Goal: Task Accomplishment & Management: Manage account settings

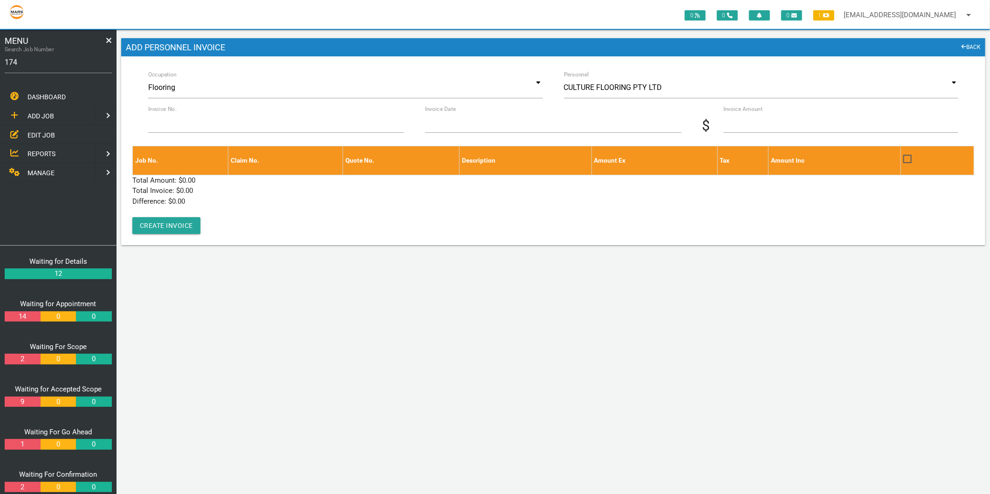
type input "1743"
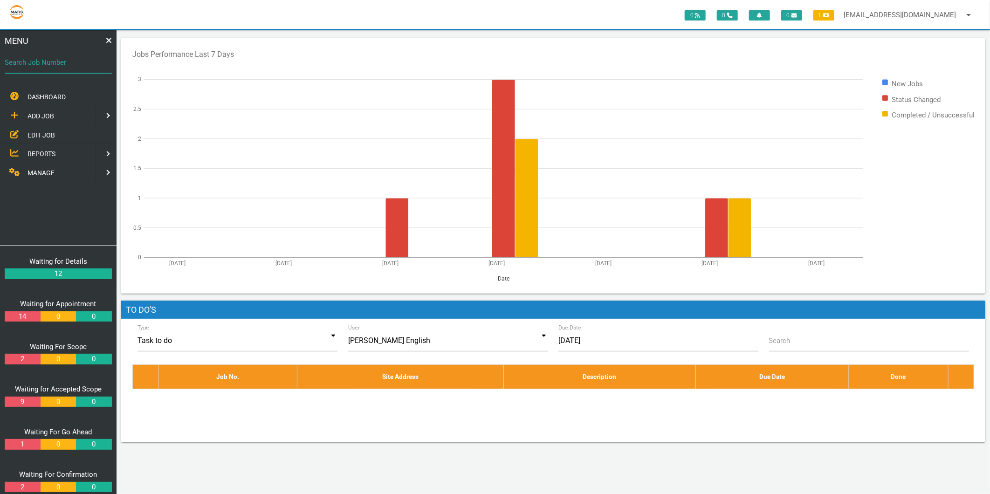
click at [87, 68] on input "Search Job Number" at bounding box center [58, 62] width 107 height 21
type input "1743"
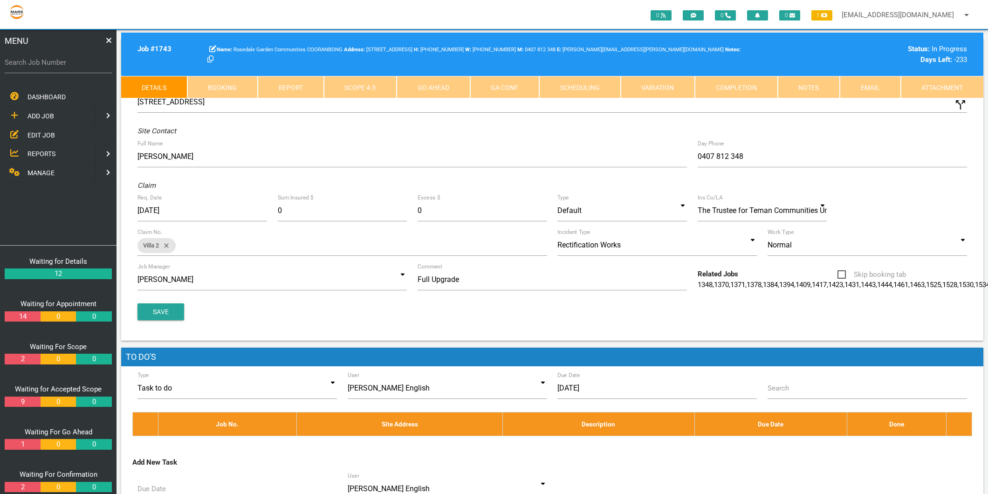
click at [343, 95] on link "Scope 4 - 3" at bounding box center [360, 87] width 73 height 22
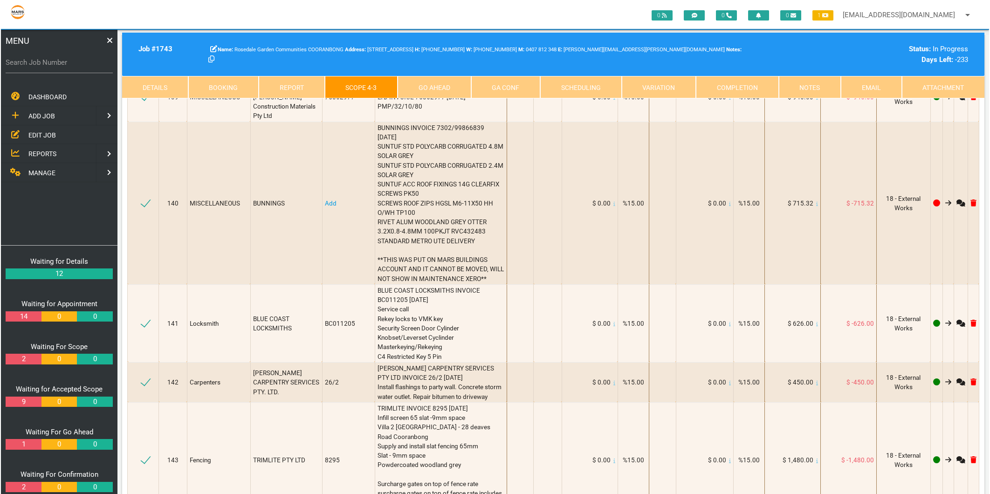
scroll to position [10457, 0]
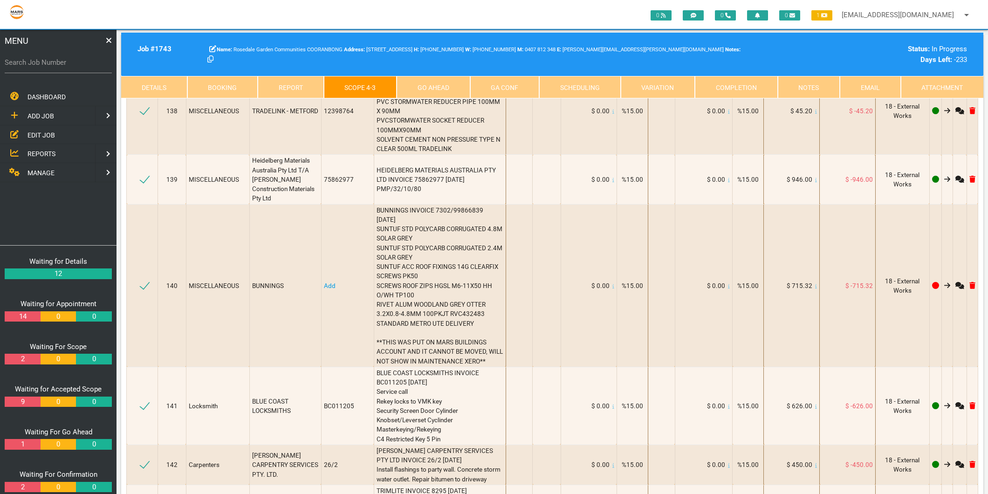
type textarea "2 x 10mm silver brushed angle 40"
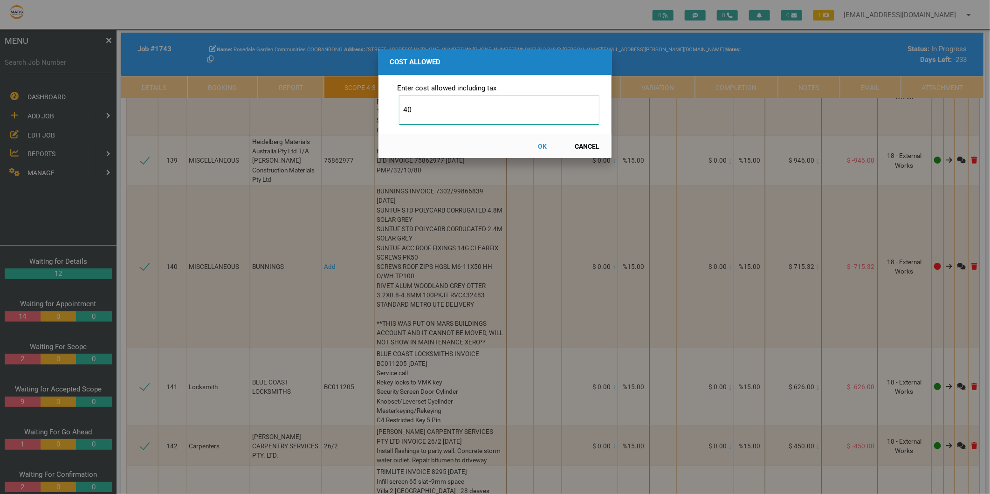
type input "40"
click at [546, 147] on button "OK" at bounding box center [542, 146] width 41 height 16
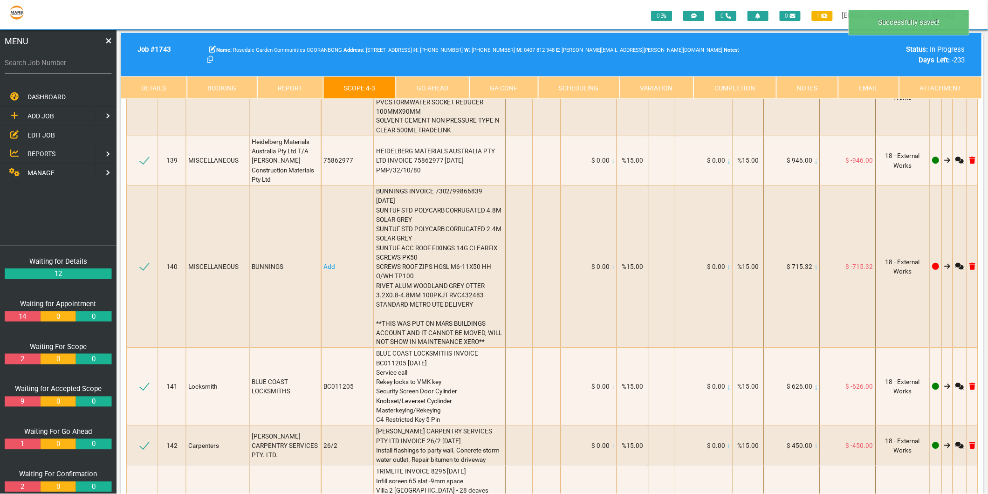
scroll to position [10476, 0]
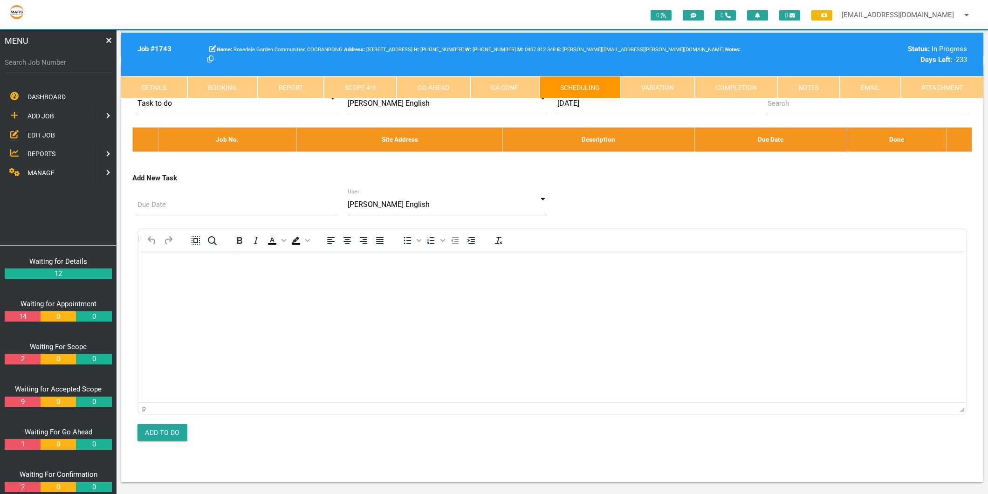
scroll to position [0, 0]
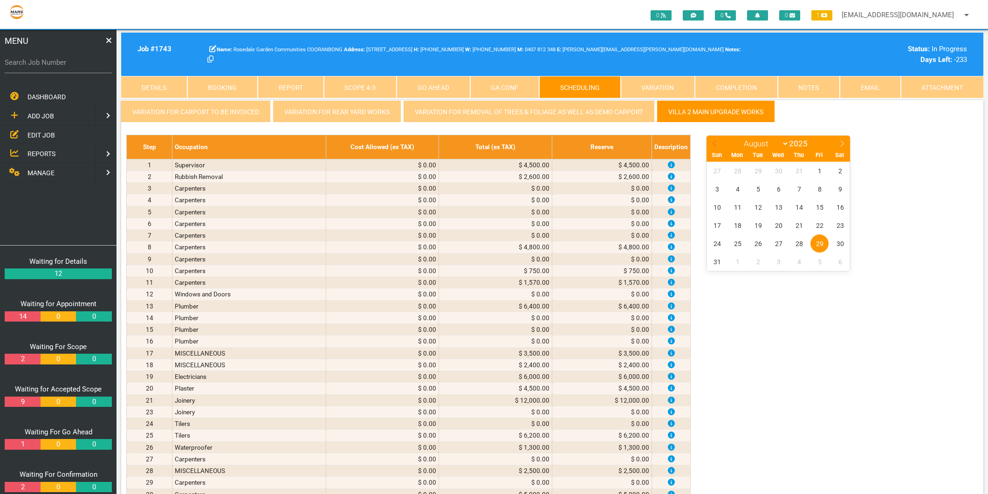
click at [714, 141] on icon at bounding box center [714, 143] width 7 height 7
select select "5"
click at [819, 208] on span "20" at bounding box center [819, 207] width 18 height 18
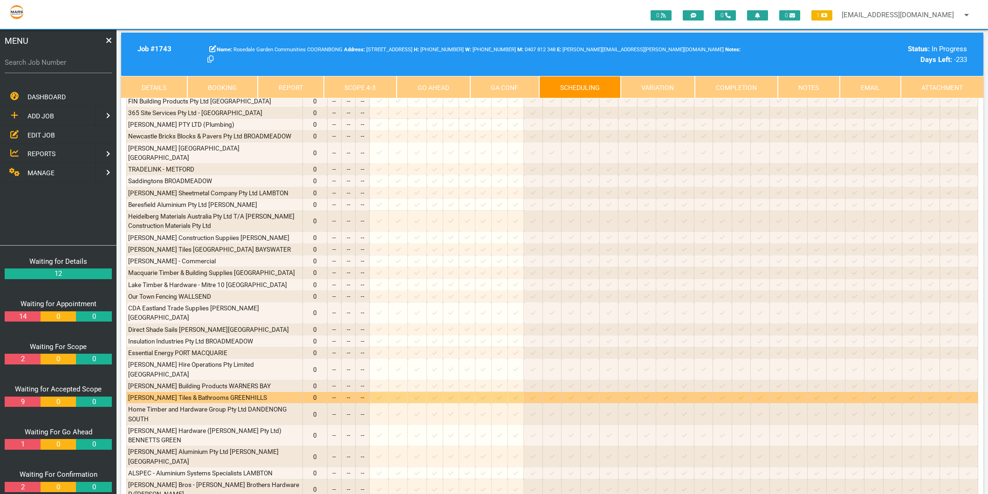
scroll to position [2033, 0]
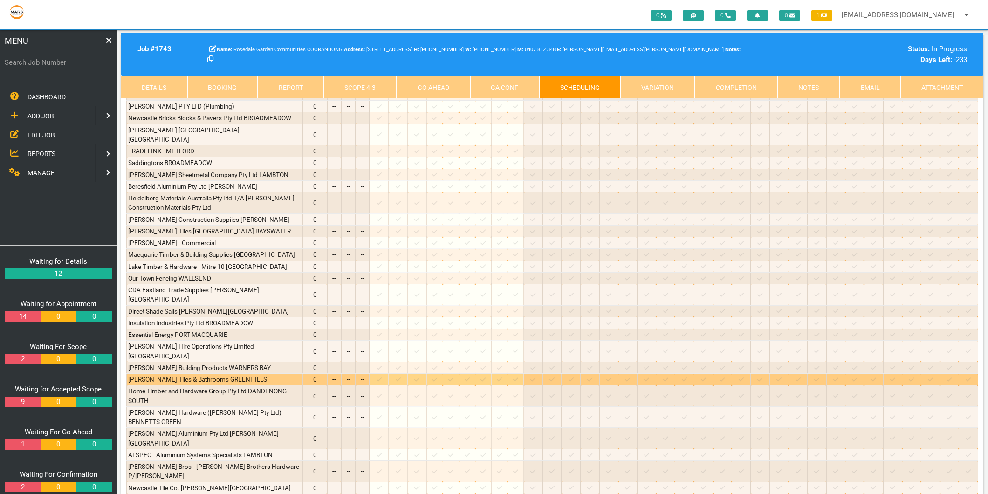
click at [401, 376] on icon at bounding box center [398, 379] width 5 height 6
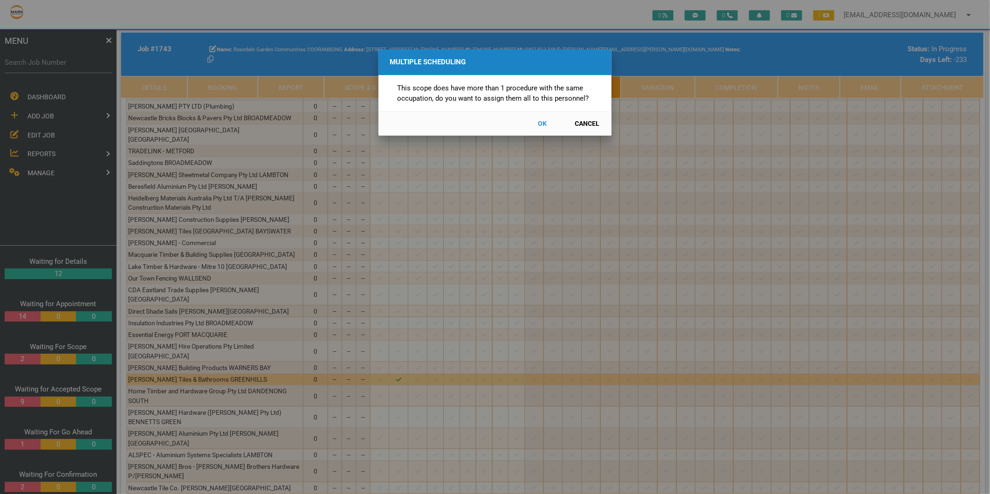
click at [583, 123] on button "Cancel" at bounding box center [587, 124] width 41 height 16
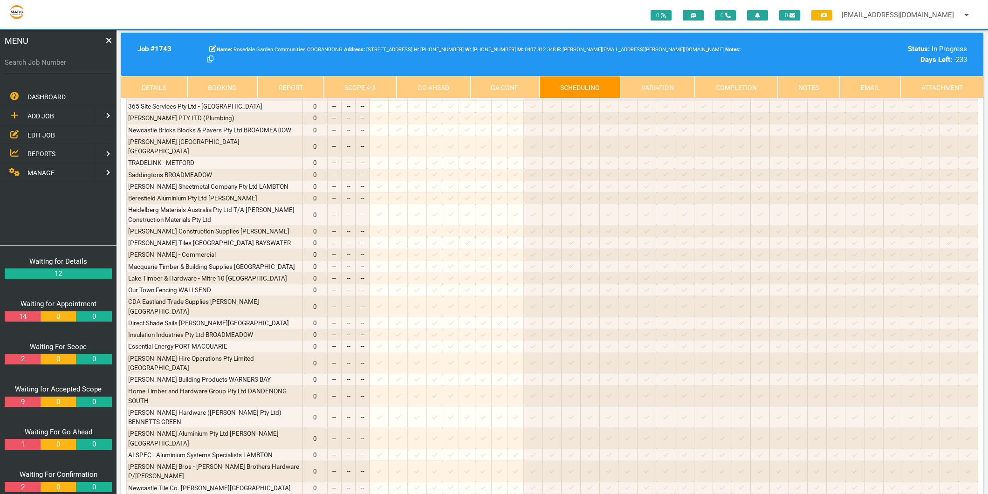
scroll to position [1619, 0]
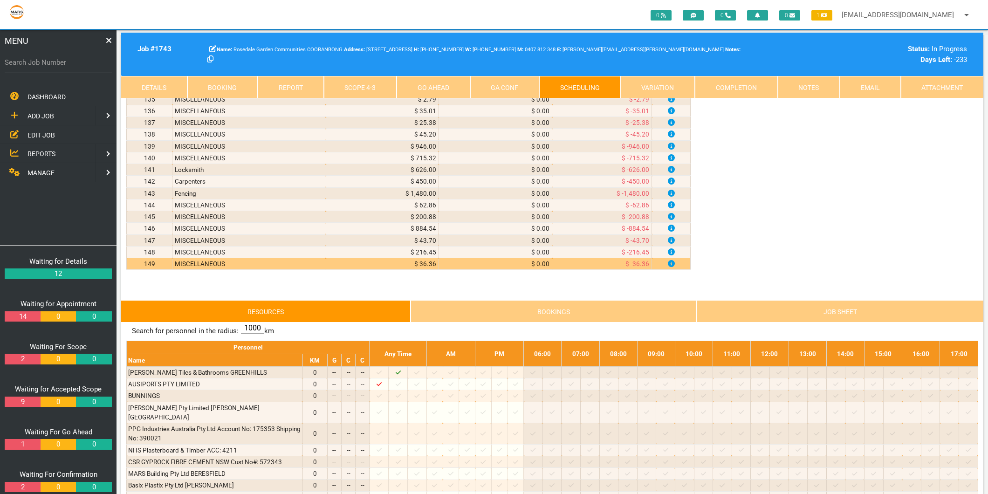
click at [353, 86] on link "Scope 4 - 3" at bounding box center [360, 87] width 73 height 22
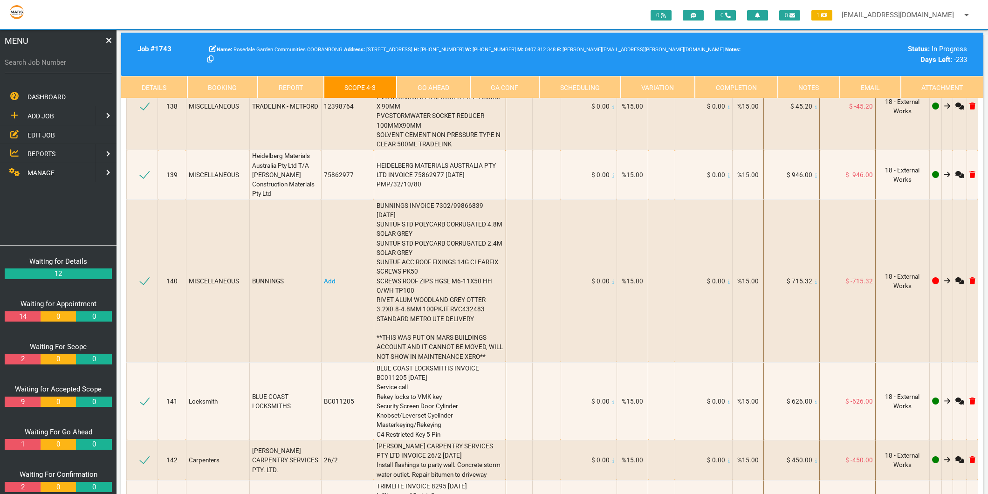
scroll to position [10523, 0]
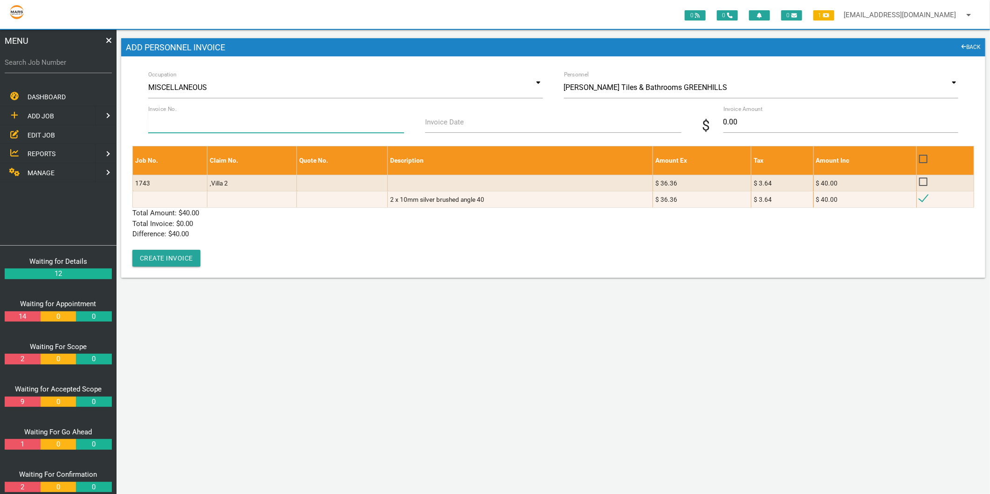
click at [225, 122] on input "Invoice No." at bounding box center [276, 121] width 256 height 21
type input "1627924"
click at [432, 123] on label "Invoice Date" at bounding box center [444, 122] width 39 height 11
click at [432, 123] on input "Invoice Date" at bounding box center [553, 121] width 256 height 21
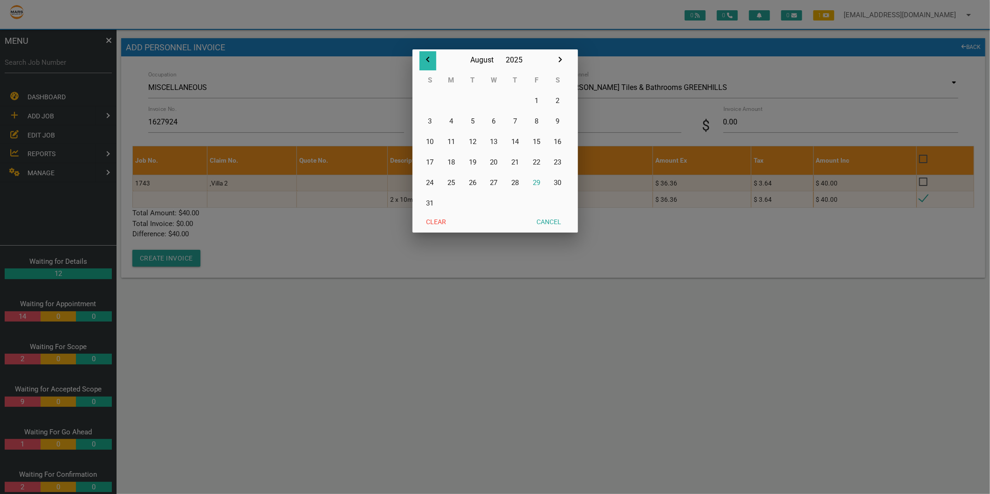
click at [425, 59] on icon "button" at bounding box center [427, 59] width 11 height 11
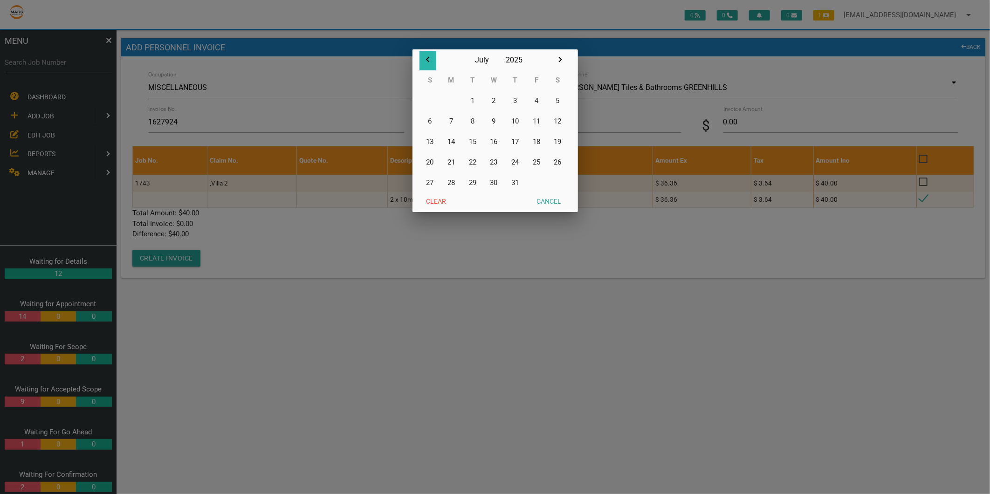
click at [425, 59] on icon "button" at bounding box center [427, 59] width 11 height 11
click at [534, 142] on button "20" at bounding box center [536, 141] width 21 height 21
type input "20/06/2025"
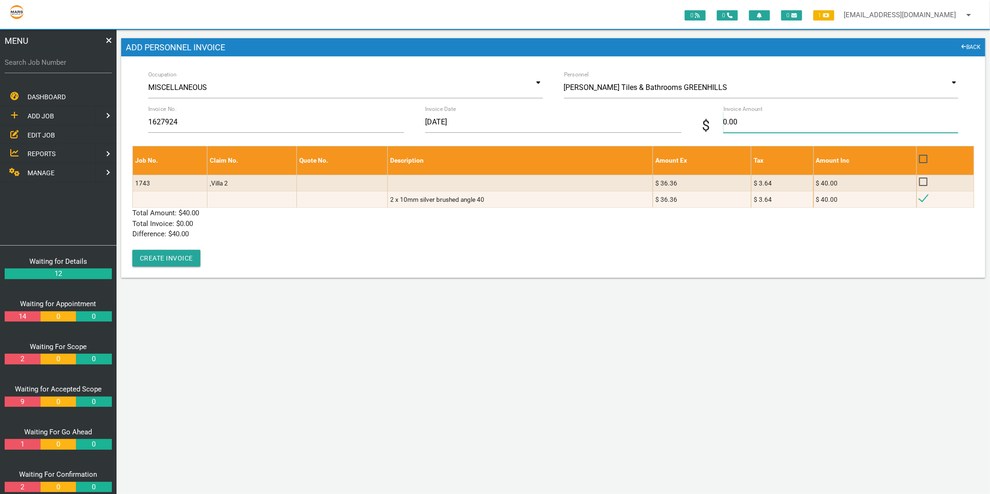
click at [760, 119] on input "0.00" at bounding box center [840, 121] width 235 height 21
type input "40"
click at [480, 286] on main "Add Personnel Invoice BACK Occupation MISCELLANEOUS Accommodation Air Condition…" at bounding box center [552, 160] width 873 height 260
click at [192, 258] on button "Create Invoice" at bounding box center [166, 258] width 68 height 17
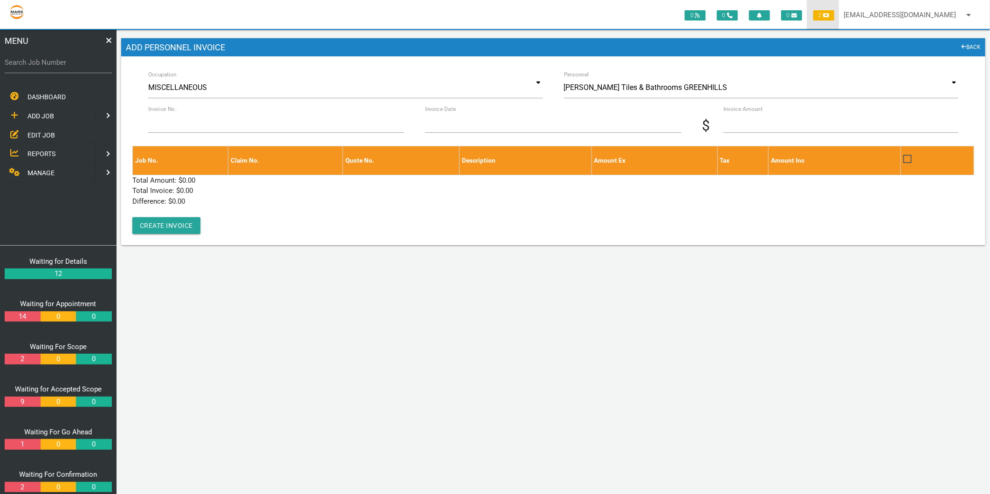
click at [823, 18] on span "2" at bounding box center [823, 15] width 21 height 10
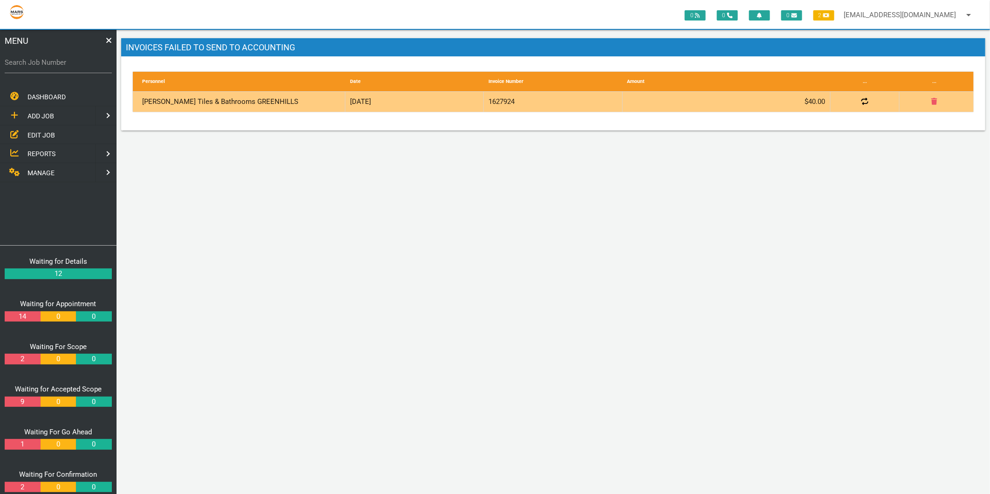
click at [226, 103] on div "Jacoba Tiles & Bathrooms GREENHILLS" at bounding box center [241, 102] width 208 height 20
click at [932, 100] on icon at bounding box center [934, 101] width 6 height 7
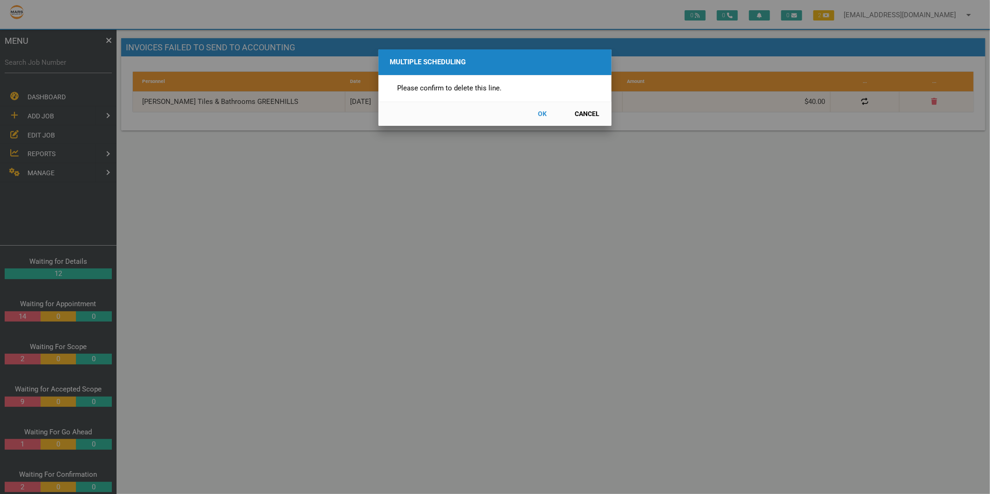
click at [542, 115] on button "OK" at bounding box center [542, 114] width 41 height 16
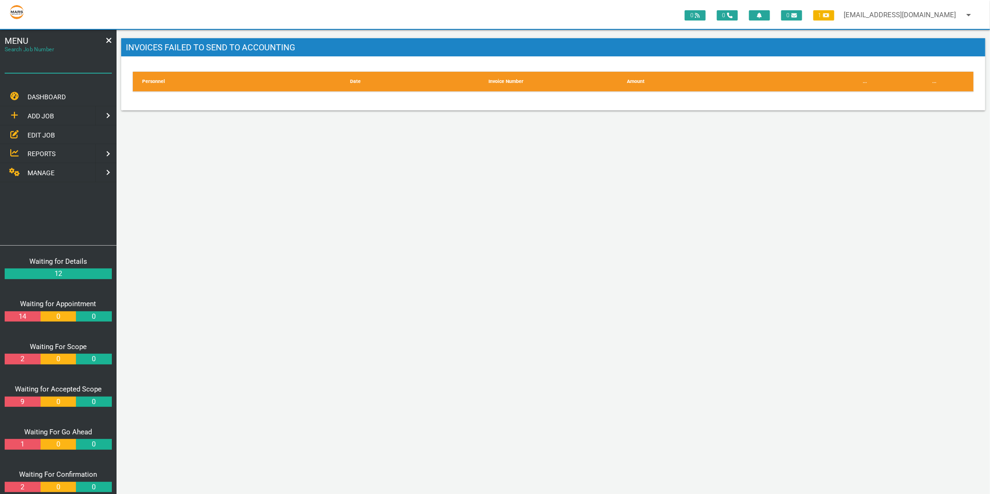
click at [73, 73] on input "Search Job Number" at bounding box center [58, 62] width 107 height 21
type input "1743"
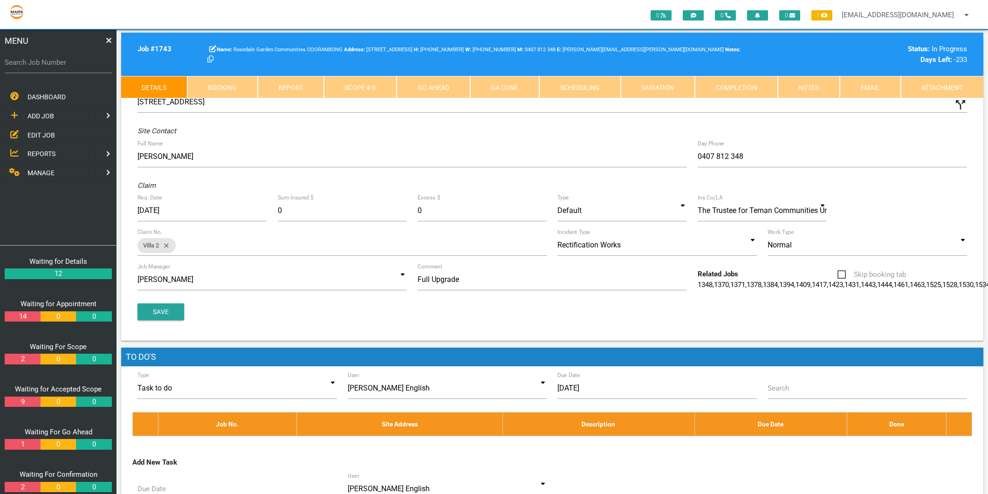
click at [371, 88] on link "Scope 4 - 3" at bounding box center [360, 87] width 73 height 22
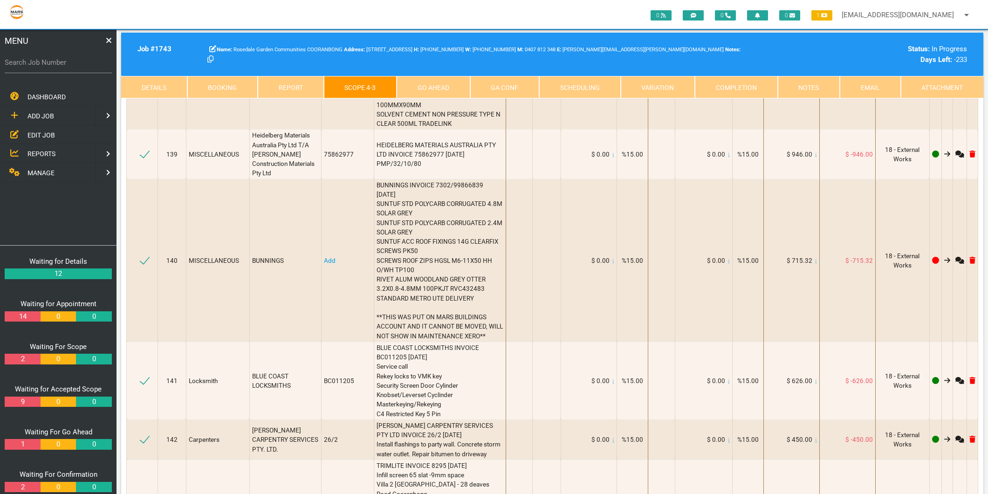
scroll to position [10405, 0]
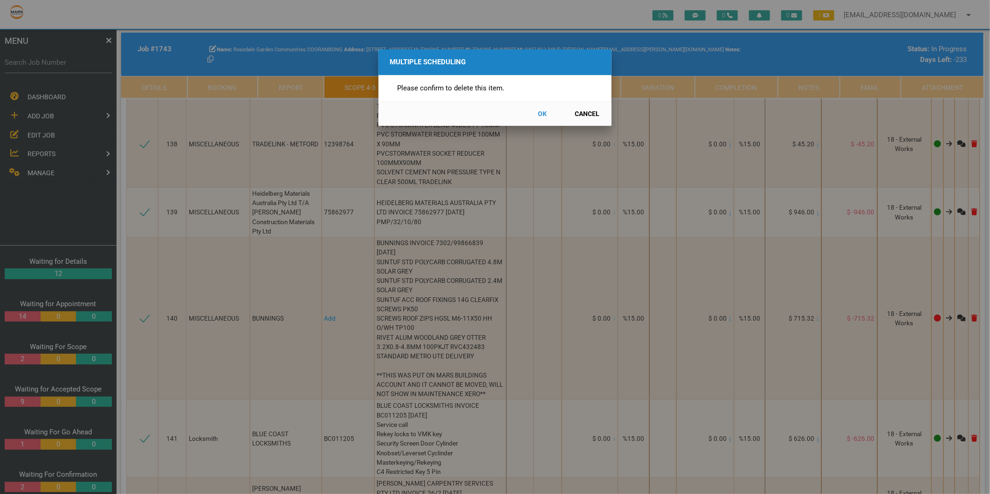
click at [539, 112] on button "OK" at bounding box center [542, 114] width 41 height 16
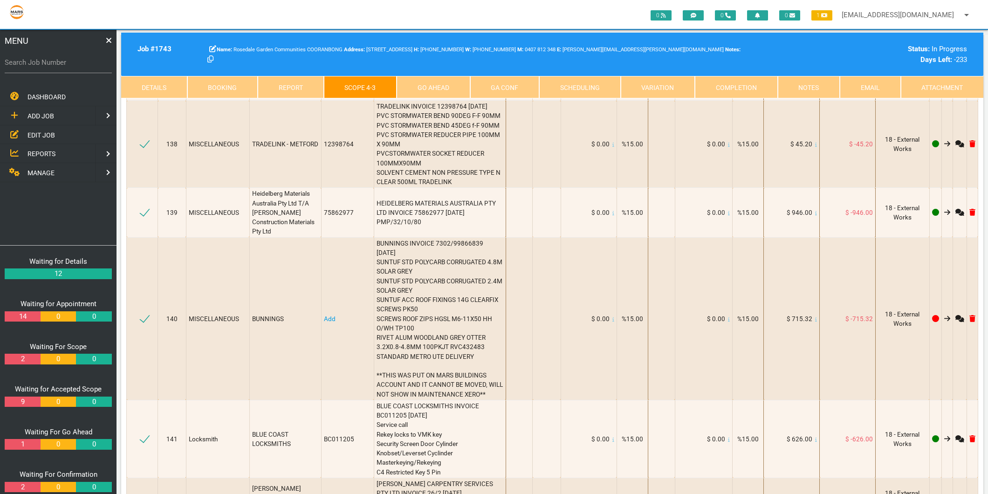
type textarea "j"
type textarea "JACOBA TILES INVOICE 1627924 26.6.2025 2 x 10mm silever brushed angle"
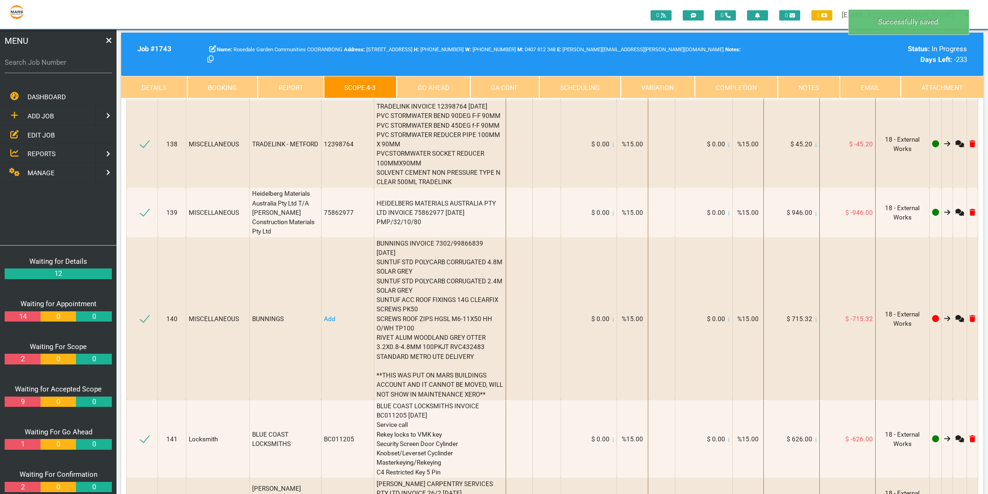
drag, startPoint x: 407, startPoint y: 336, endPoint x: 401, endPoint y: 343, distance: 8.9
type textarea "JACOBA TILES INVOICE 1627924 26.6.2025 2 x 10mm silver brushed angle"
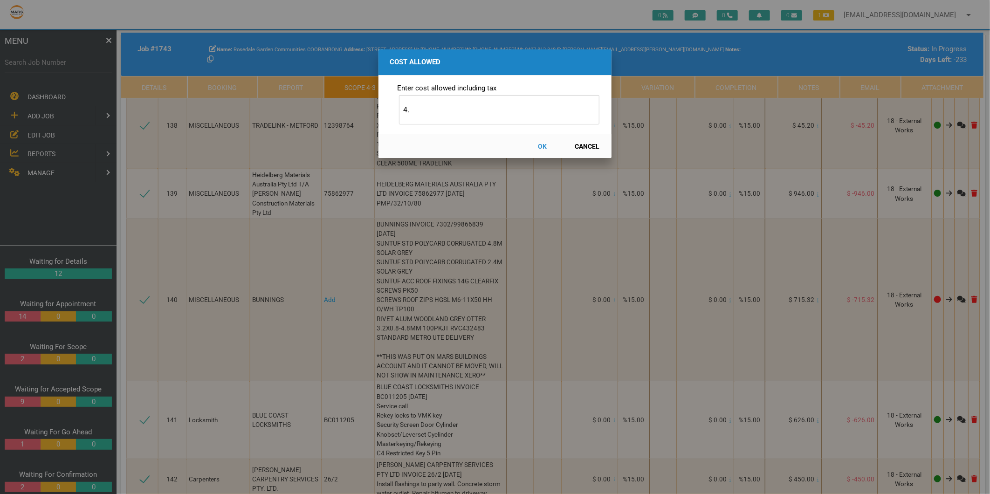
type input "4"
type input "40.00"
click at [542, 146] on button "OK" at bounding box center [542, 146] width 41 height 16
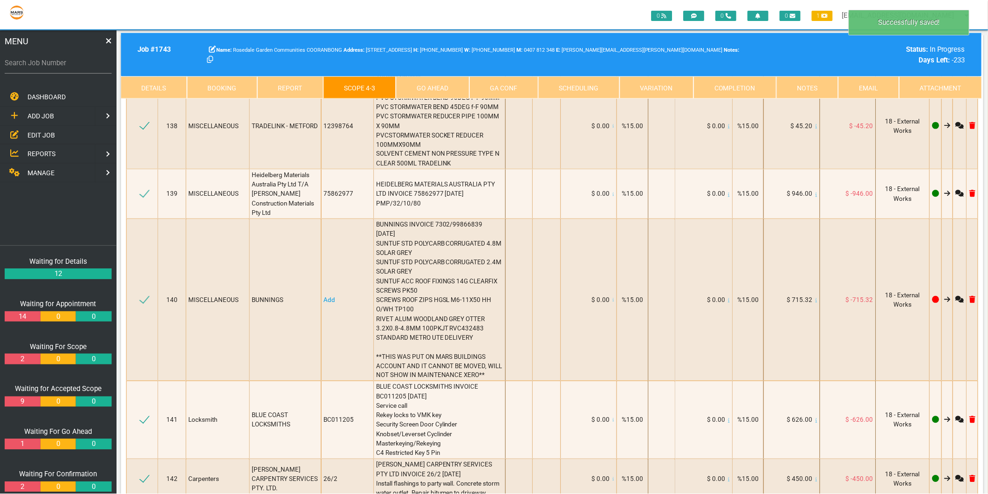
scroll to position [10443, 0]
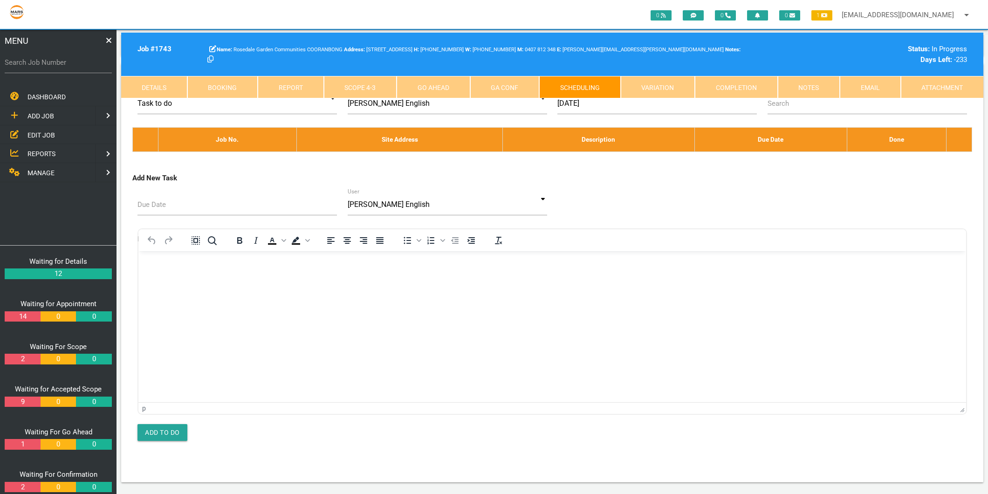
scroll to position [0, 0]
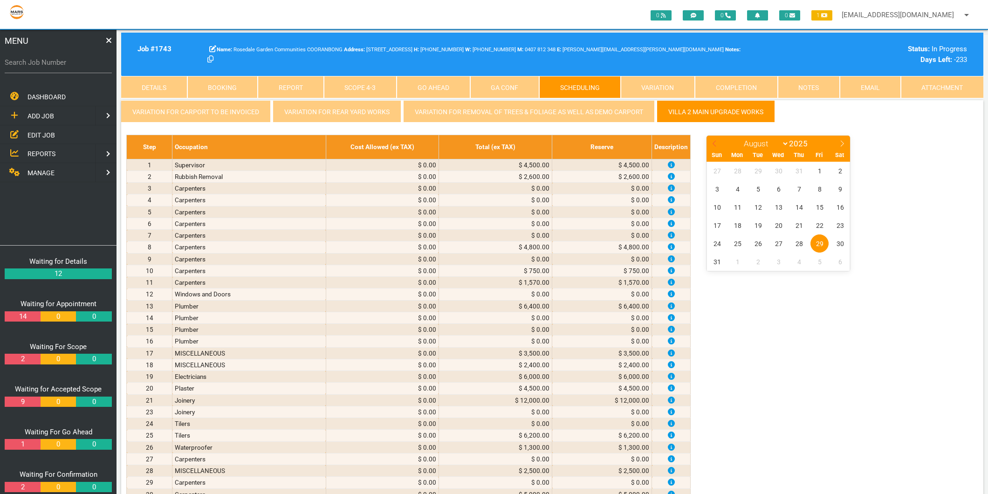
click at [712, 144] on icon at bounding box center [714, 143] width 7 height 7
click at [841, 138] on span at bounding box center [842, 142] width 16 height 13
select select "6"
click at [756, 173] on span "1" at bounding box center [758, 171] width 18 height 18
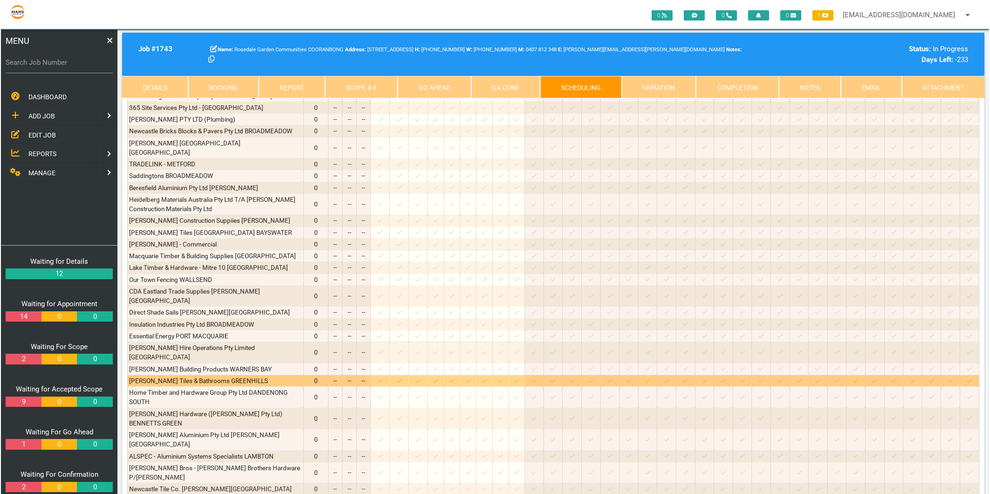
scroll to position [2073, 0]
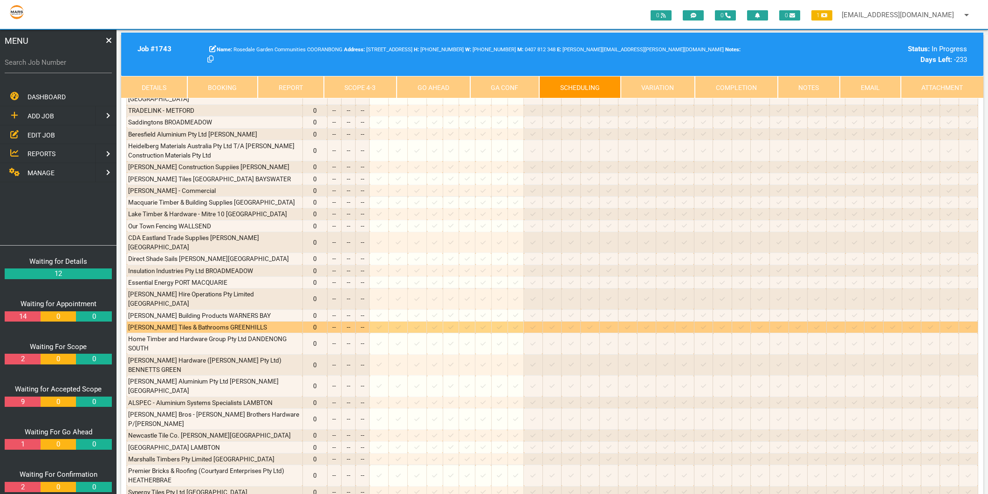
click at [470, 324] on icon at bounding box center [467, 327] width 5 height 6
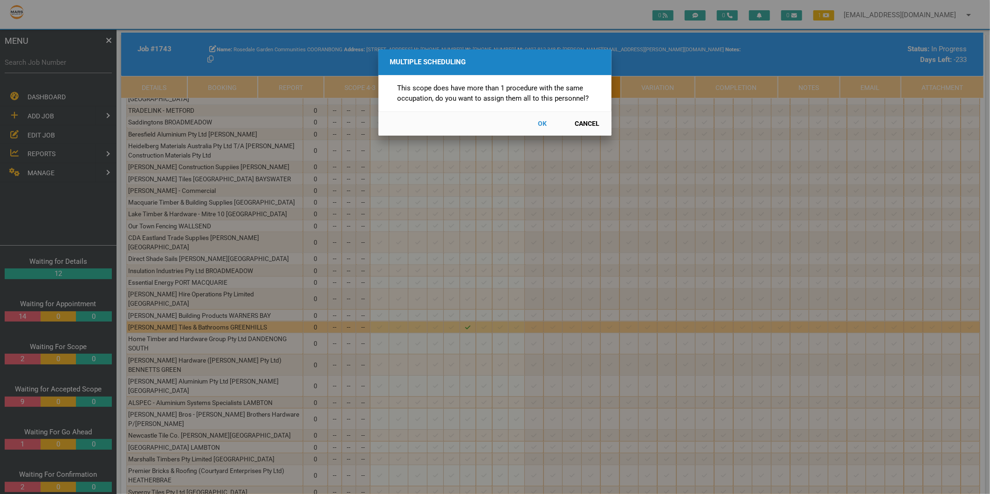
click at [590, 124] on button "Cancel" at bounding box center [587, 124] width 41 height 16
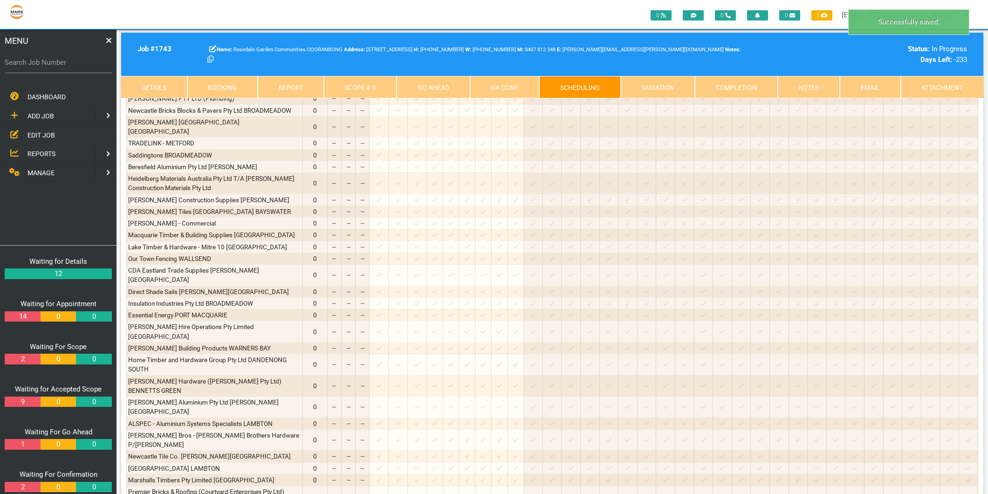
scroll to position [1711, 0]
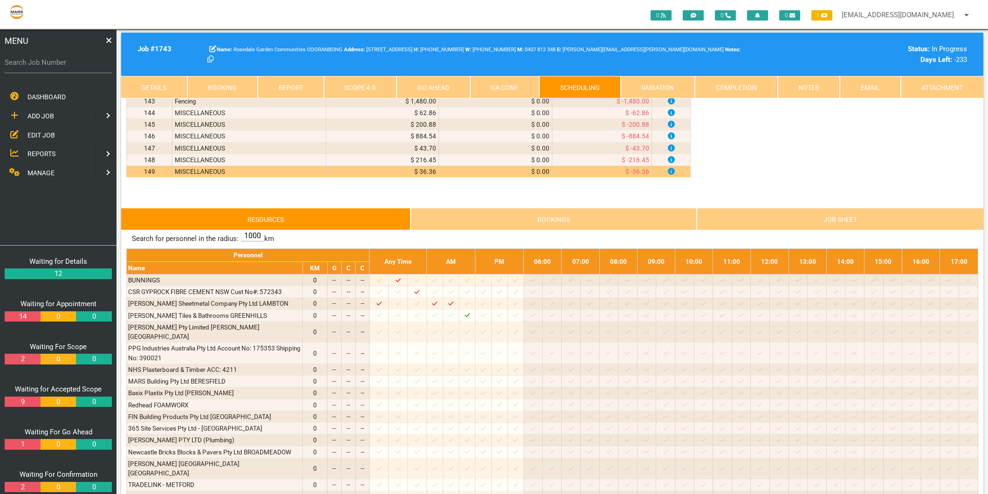
click at [360, 89] on link "Scope 4 - 3" at bounding box center [360, 87] width 73 height 22
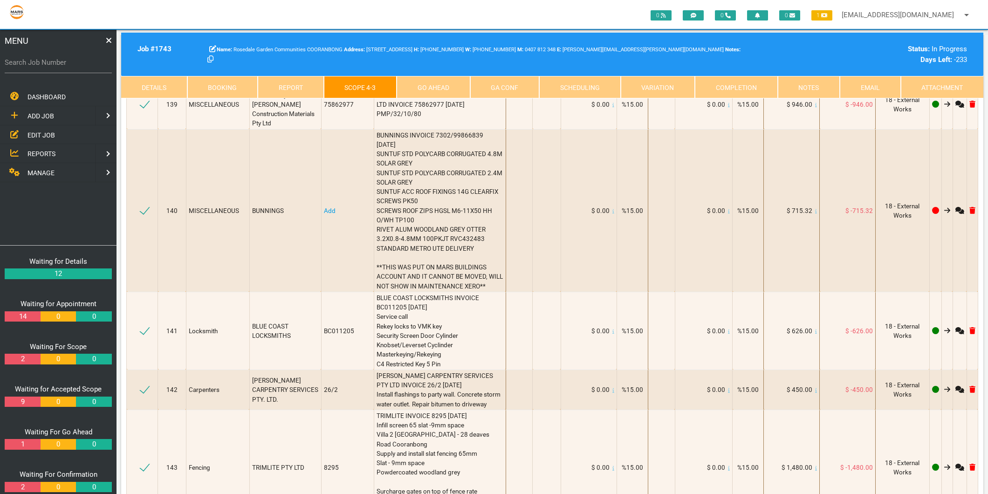
scroll to position [10512, 0]
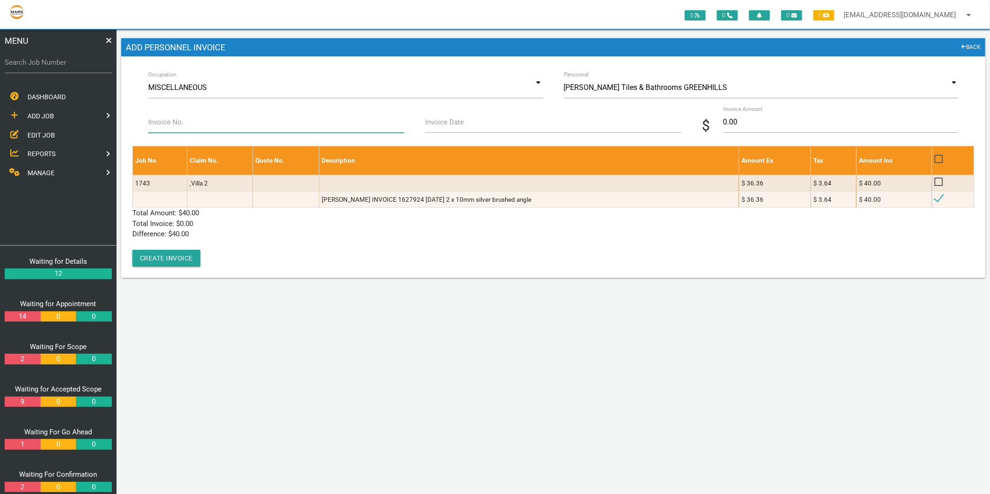
click at [219, 123] on input "Invoice No." at bounding box center [276, 121] width 256 height 21
type input "1627924"
click at [440, 123] on label "Invoice Date" at bounding box center [444, 122] width 39 height 11
click at [440, 123] on input "Invoice Date" at bounding box center [553, 121] width 256 height 21
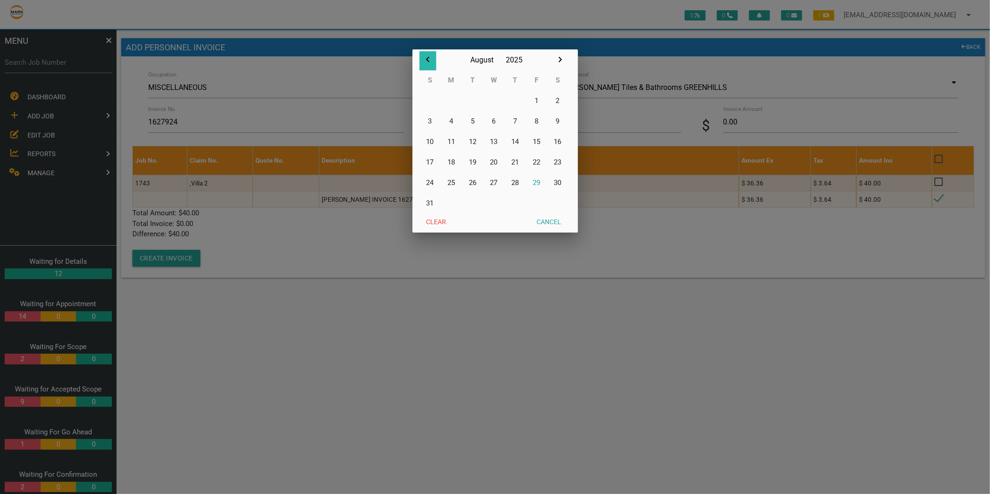
click at [429, 56] on icon "button" at bounding box center [427, 59] width 11 height 11
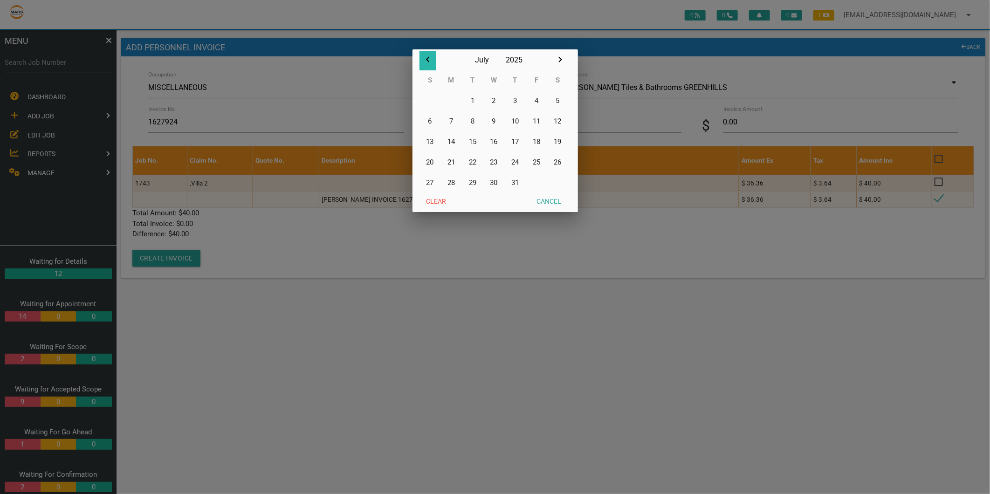
click at [429, 56] on icon "button" at bounding box center [427, 59] width 11 height 11
click at [539, 142] on button "20" at bounding box center [536, 141] width 21 height 21
type input "20/06/2025"
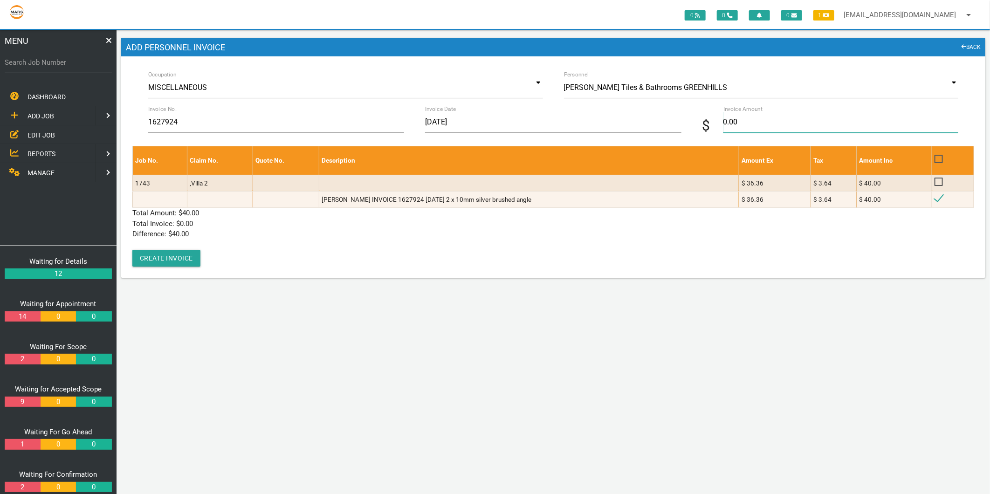
click at [745, 125] on input "0.00" at bounding box center [840, 121] width 235 height 21
type input "40"
drag, startPoint x: 307, startPoint y: 230, endPoint x: 301, endPoint y: 231, distance: 5.7
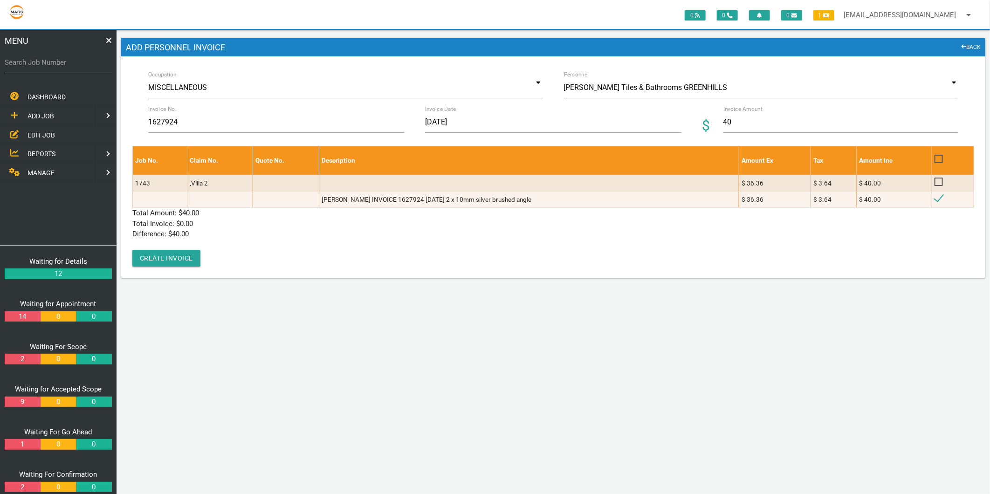
click at [306, 230] on p "Difference: $ 40.00" at bounding box center [552, 234] width 841 height 11
click at [190, 259] on button "Create Invoice" at bounding box center [166, 258] width 68 height 17
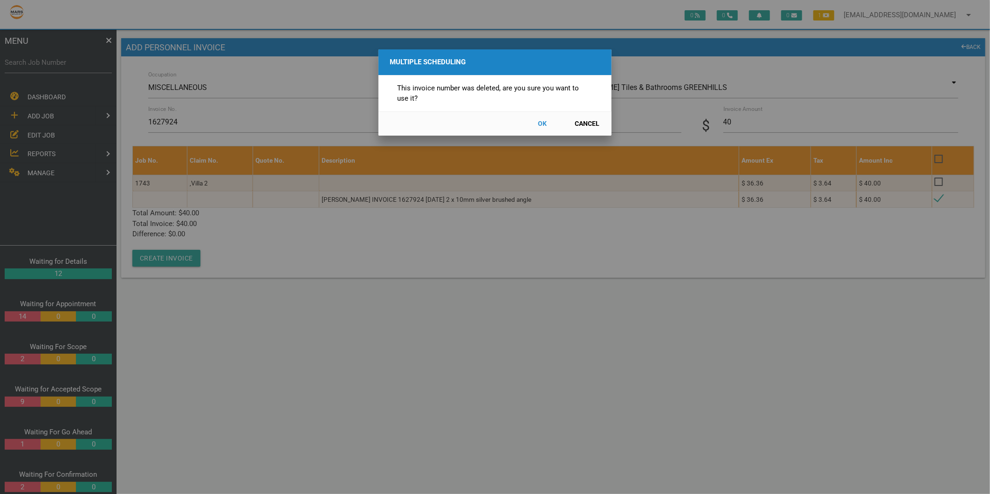
click at [539, 123] on button "OK" at bounding box center [542, 124] width 41 height 16
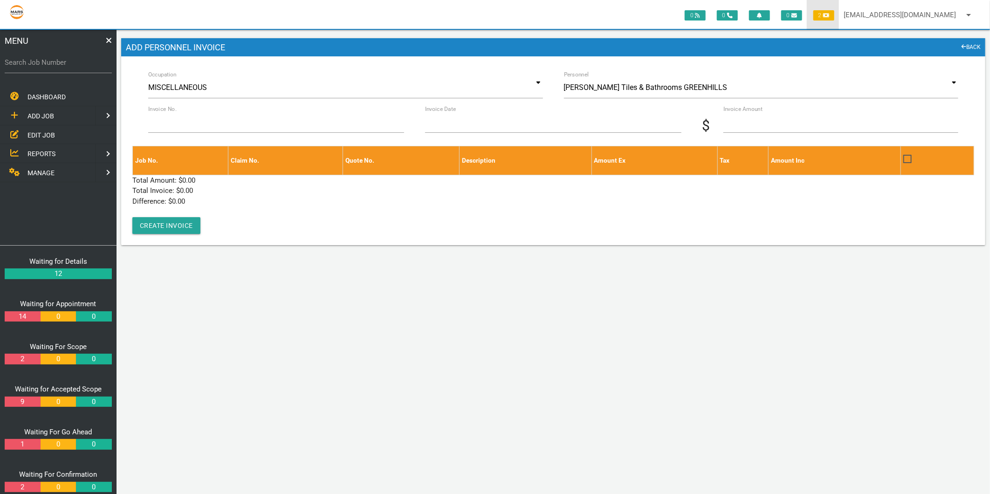
click at [820, 15] on span "2" at bounding box center [823, 15] width 21 height 10
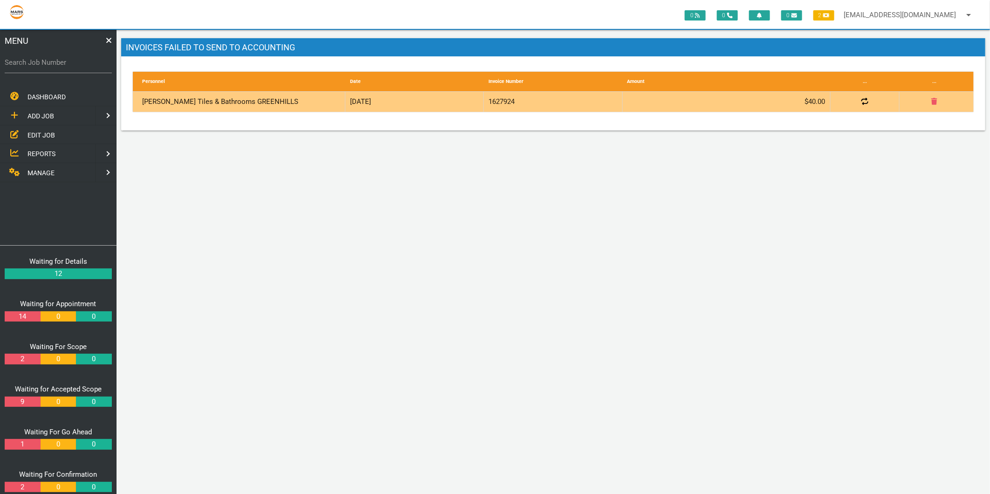
click at [860, 98] on button at bounding box center [864, 101] width 13 height 9
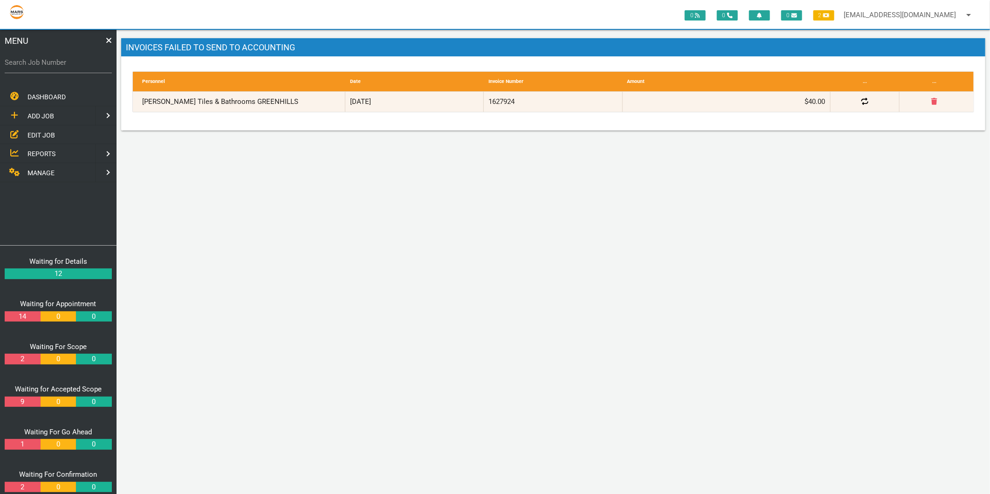
click at [38, 165] on link "MANAGE" at bounding box center [46, 172] width 97 height 19
click at [48, 151] on span "TEMPLATES" at bounding box center [45, 153] width 36 height 7
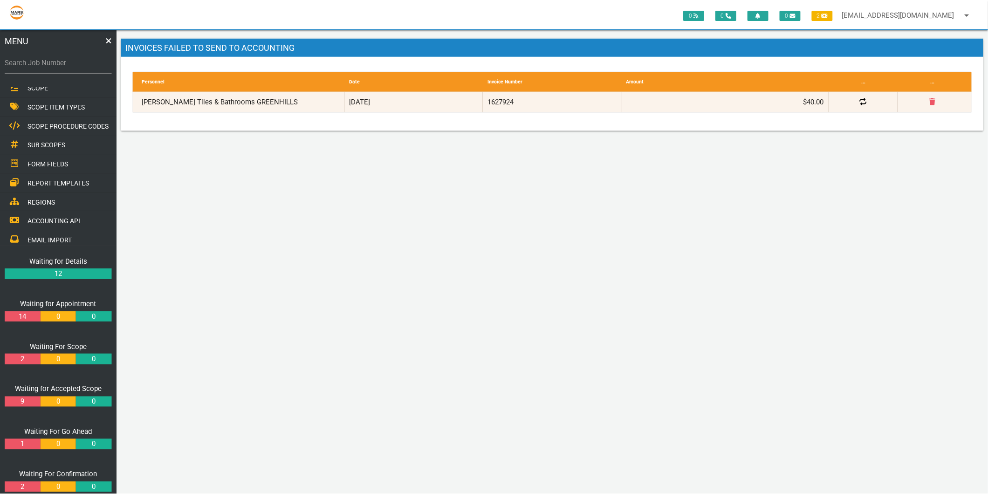
scroll to position [141, 0]
click at [47, 179] on span "ACCOUNTING API" at bounding box center [53, 182] width 53 height 7
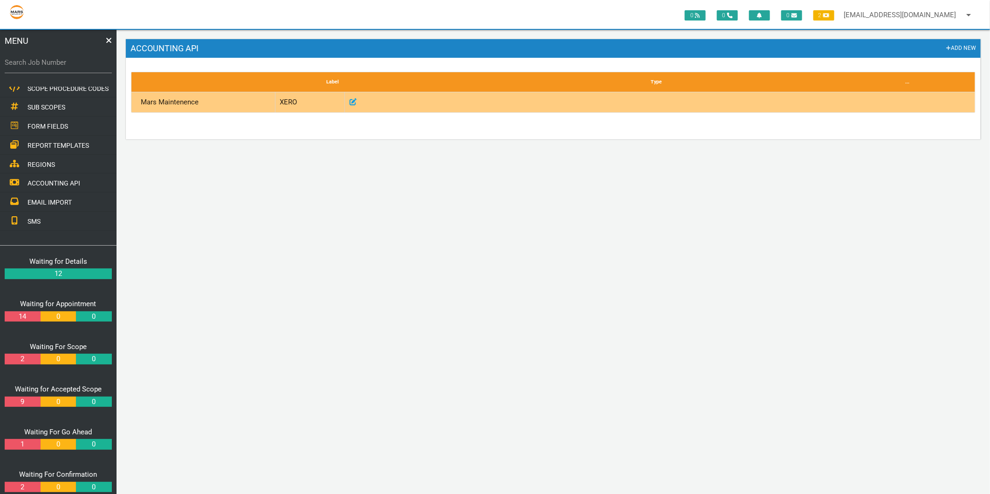
click at [353, 100] on icon at bounding box center [352, 101] width 7 height 7
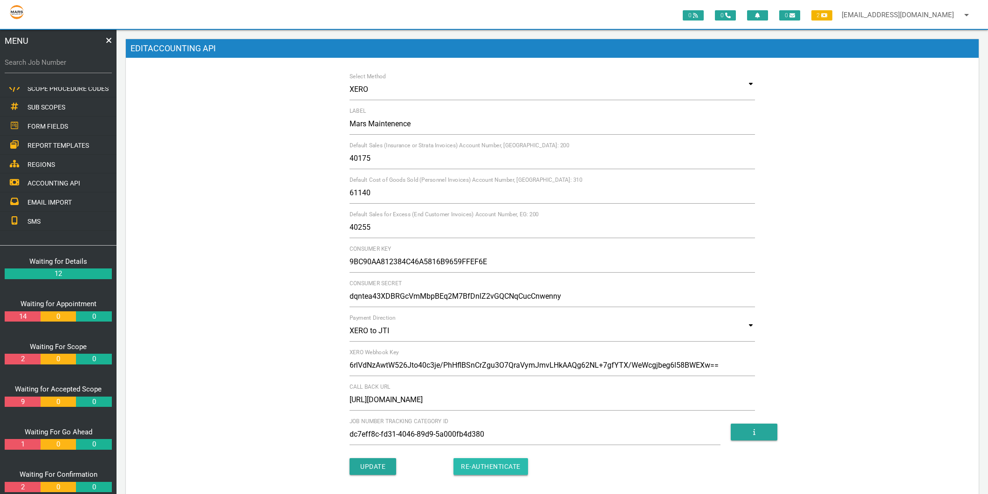
click at [502, 461] on input "button" at bounding box center [490, 466] width 75 height 17
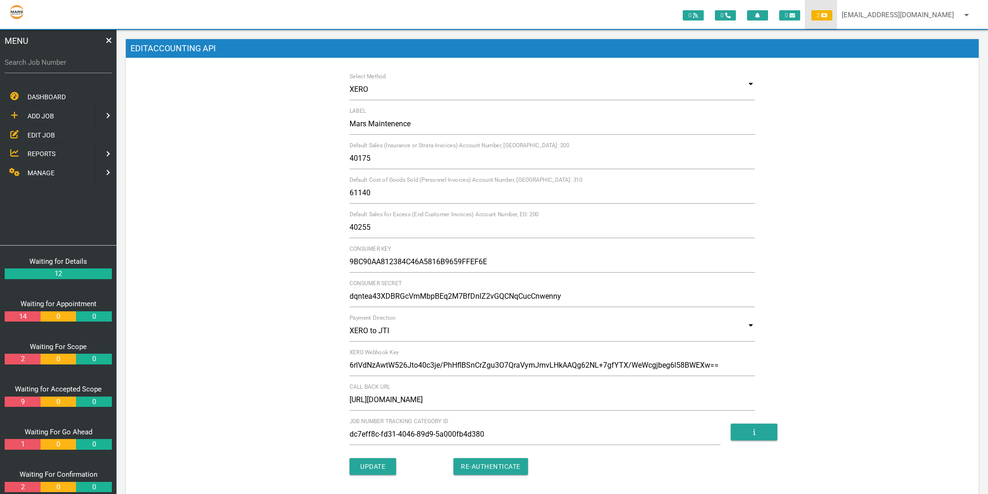
click at [821, 17] on span "2" at bounding box center [821, 15] width 21 height 10
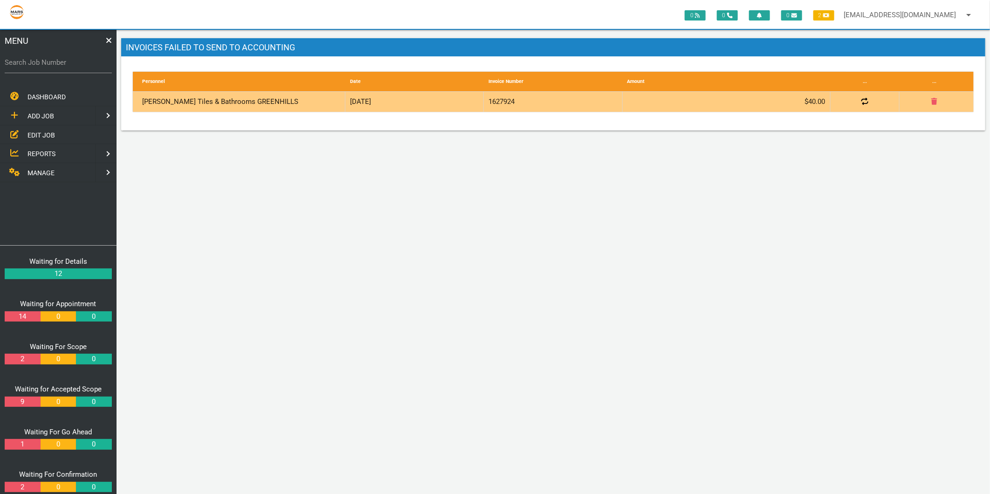
click at [863, 100] on icon at bounding box center [864, 101] width 7 height 7
click at [860, 103] on button at bounding box center [864, 101] width 13 height 9
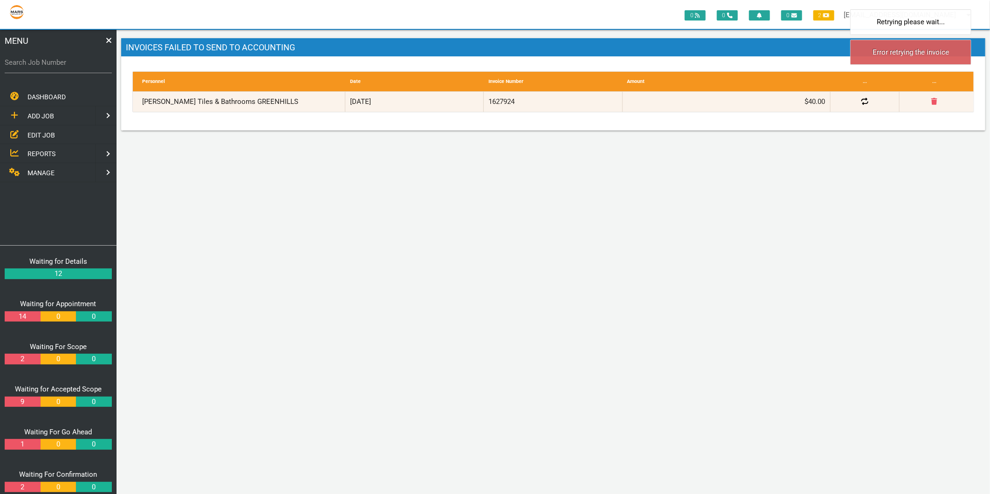
click at [41, 66] on label "Search Job Number" at bounding box center [58, 62] width 107 height 11
click at [41, 66] on input "Search Job Number" at bounding box center [58, 62] width 107 height 21
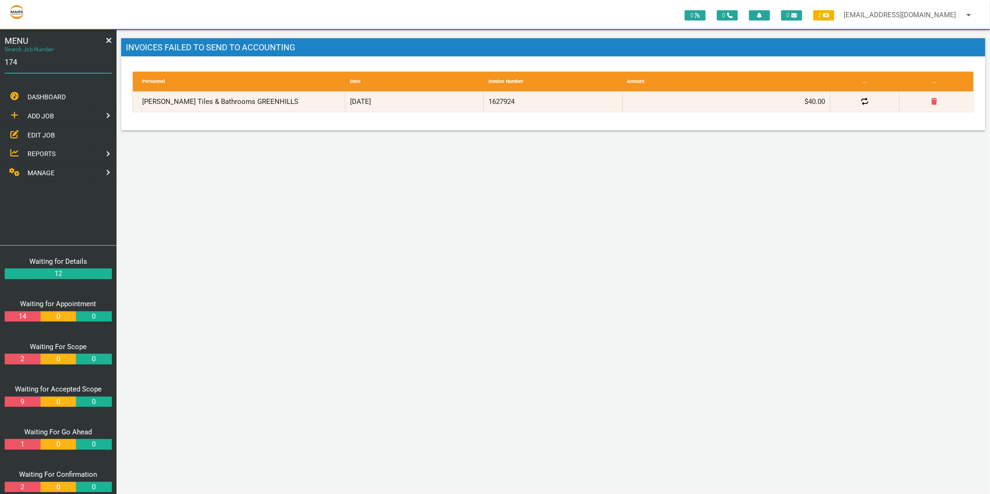
type input "1743"
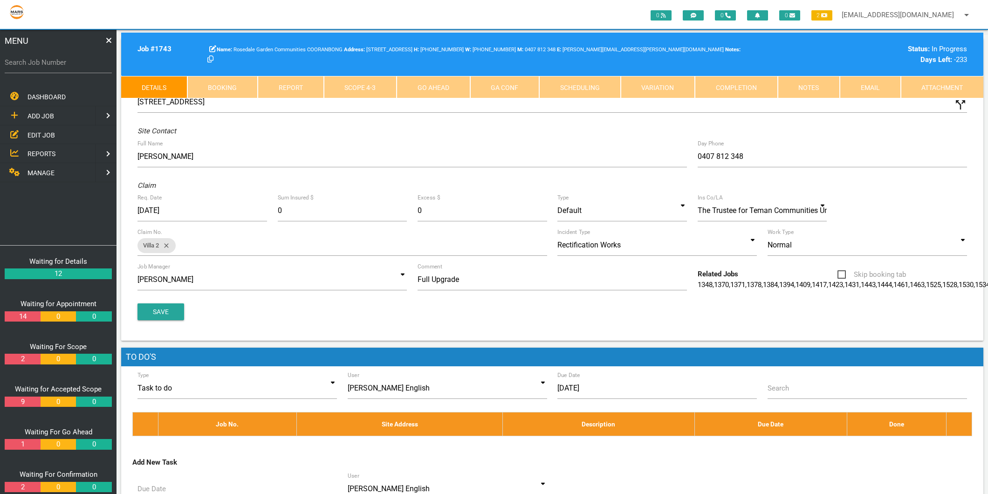
click at [359, 84] on link "Scope 4 - 3" at bounding box center [360, 87] width 73 height 22
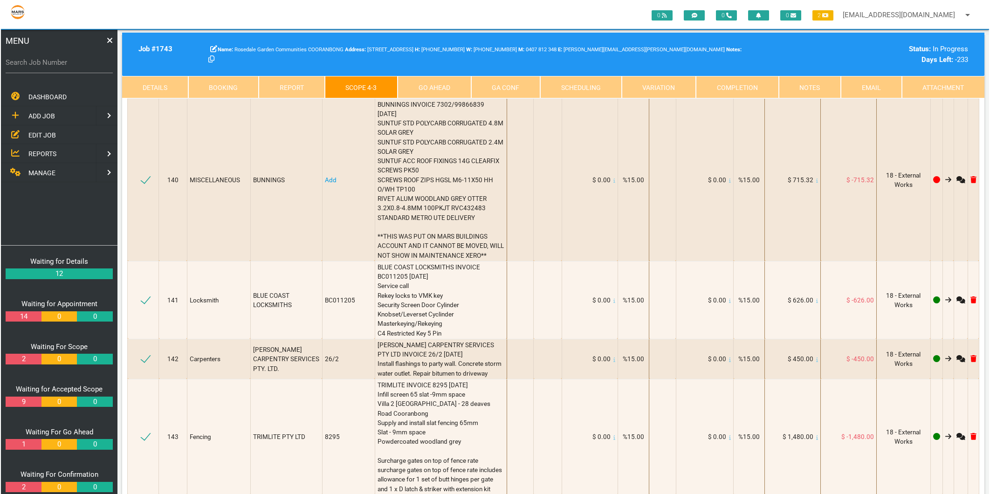
scroll to position [10509, 0]
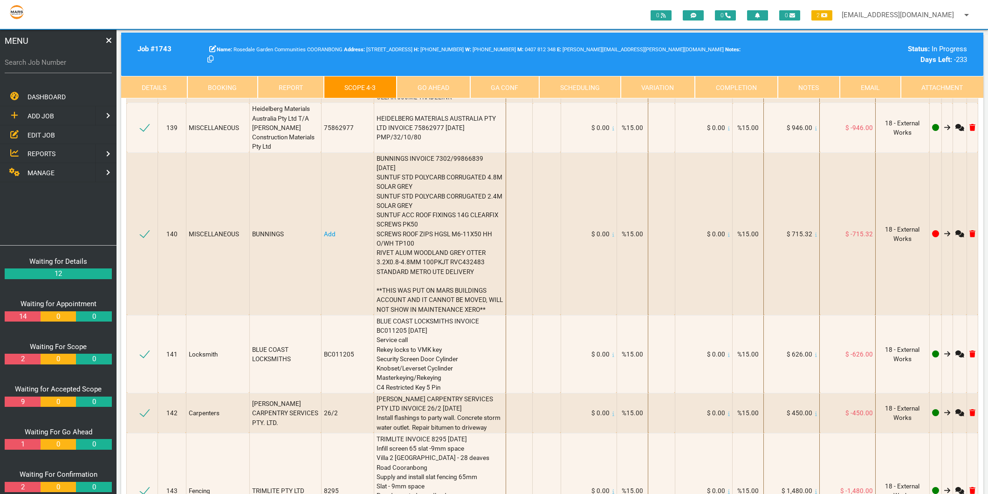
type textarea "J"
type textarea "[PERSON_NAME] INVOICE 1627578 [DATE] 3 x X-56"
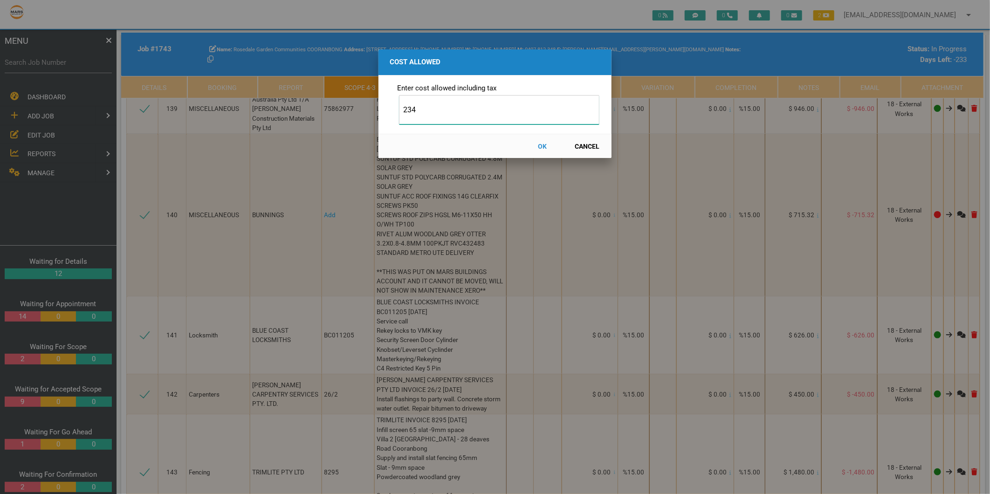
type input "234"
click at [544, 144] on button "OK" at bounding box center [542, 146] width 41 height 16
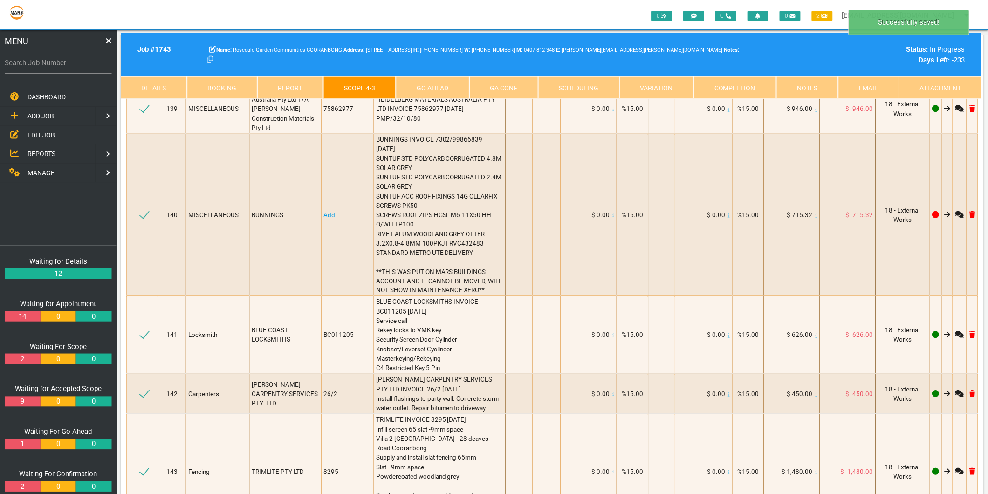
scroll to position [10528, 0]
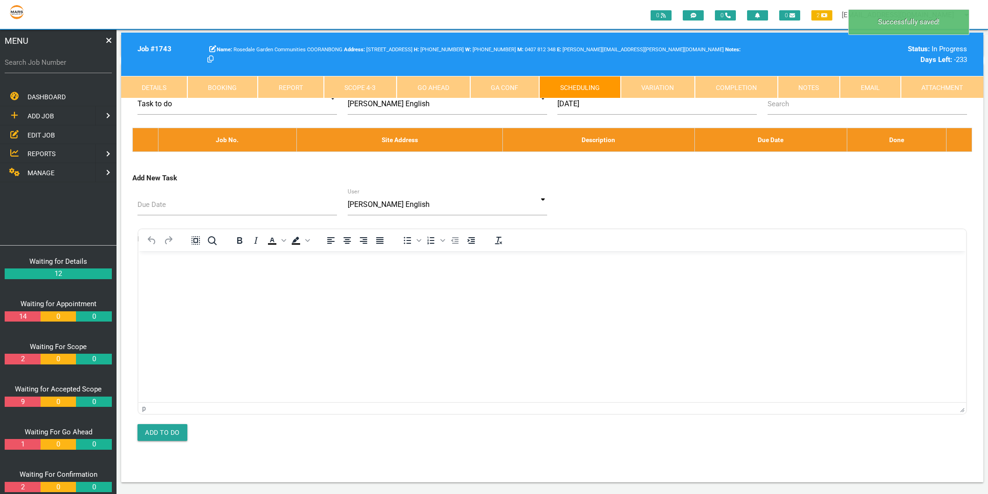
scroll to position [0, 0]
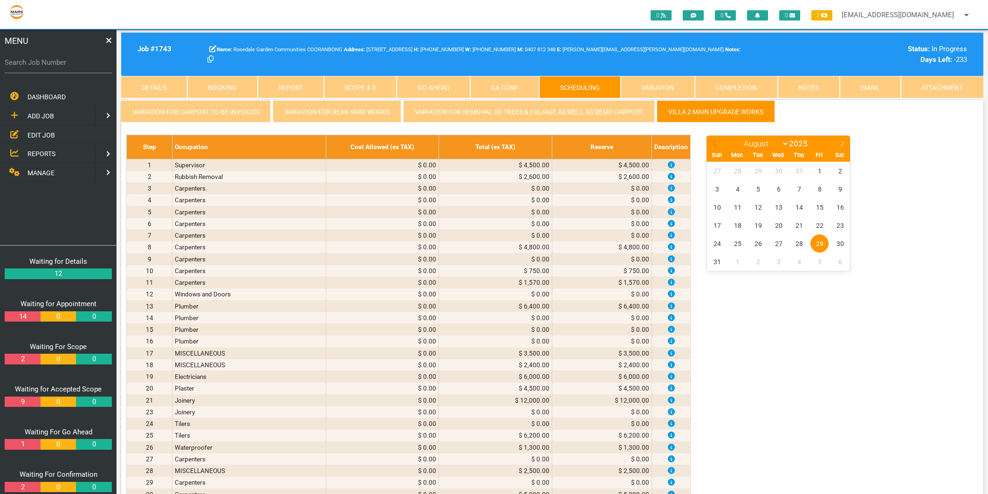
click at [711, 142] on icon at bounding box center [714, 143] width 7 height 7
select select "6"
click at [759, 171] on span "1" at bounding box center [758, 171] width 18 height 18
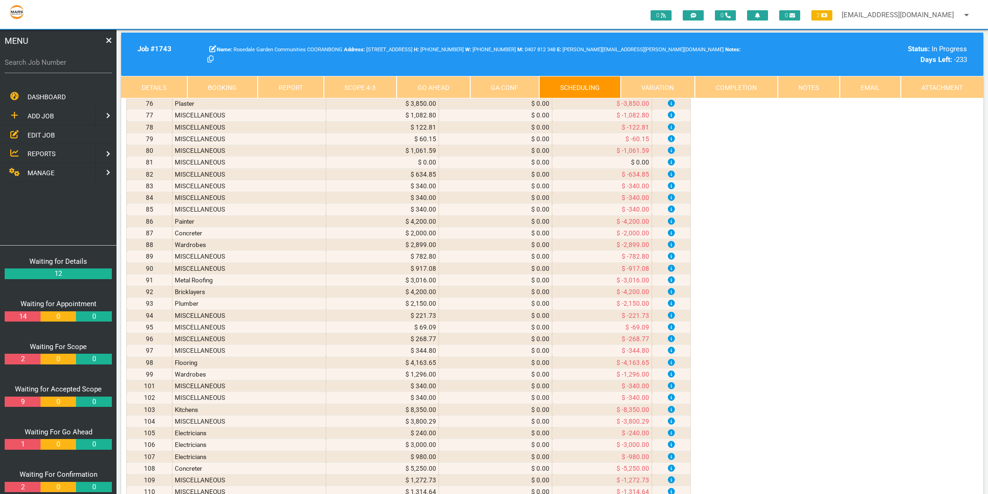
scroll to position [1864, 0]
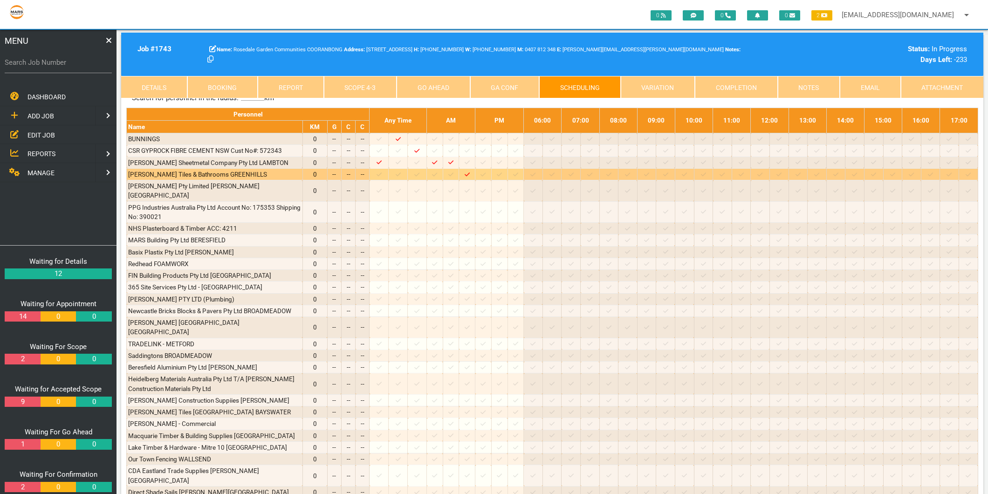
click at [485, 176] on icon at bounding box center [482, 174] width 5 height 4
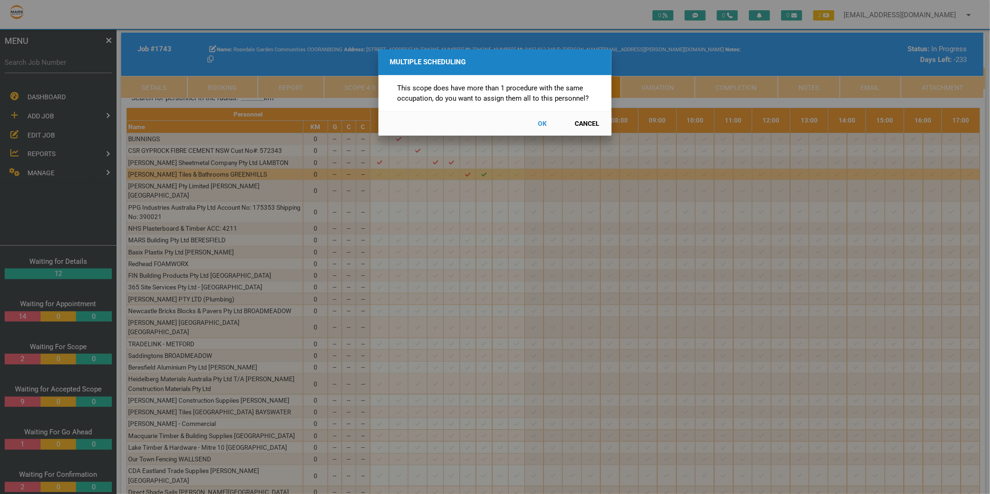
click at [591, 122] on button "Cancel" at bounding box center [587, 124] width 41 height 16
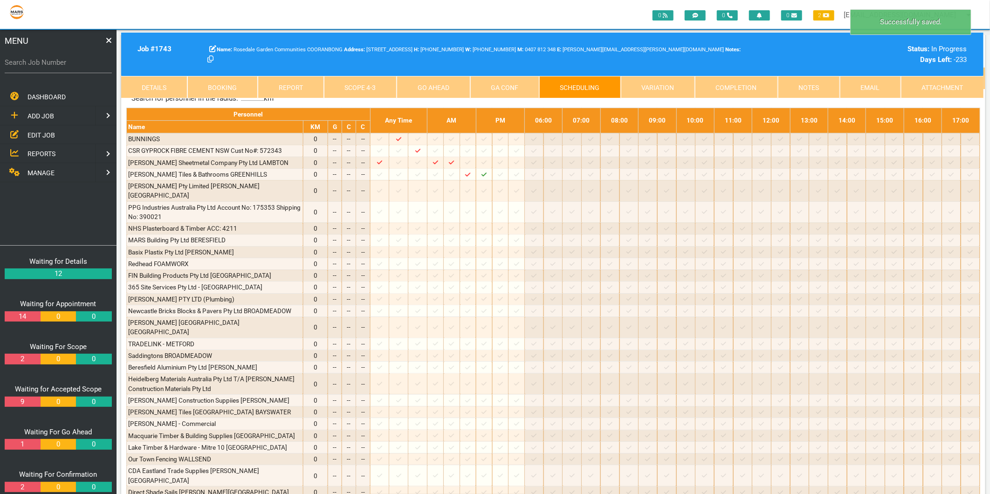
click at [365, 89] on link "Scope 4 - 3" at bounding box center [360, 87] width 73 height 22
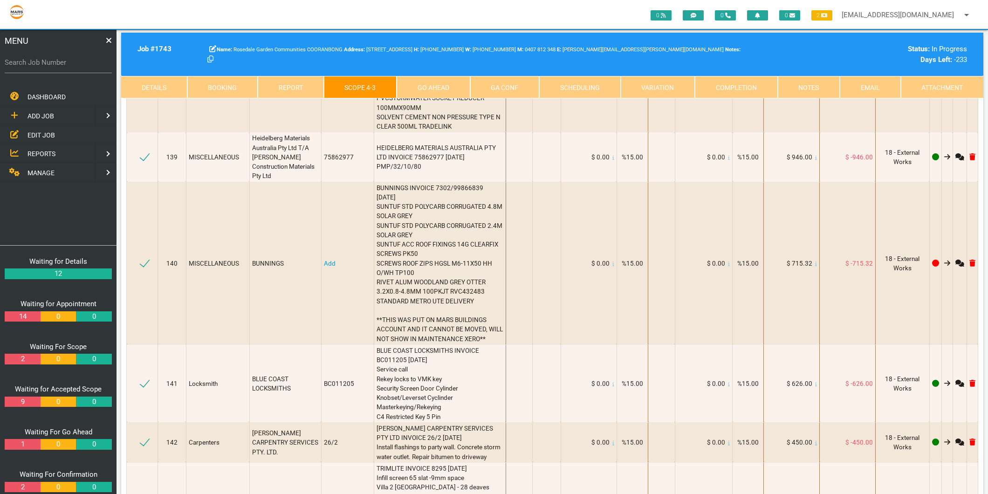
scroll to position [10457, 0]
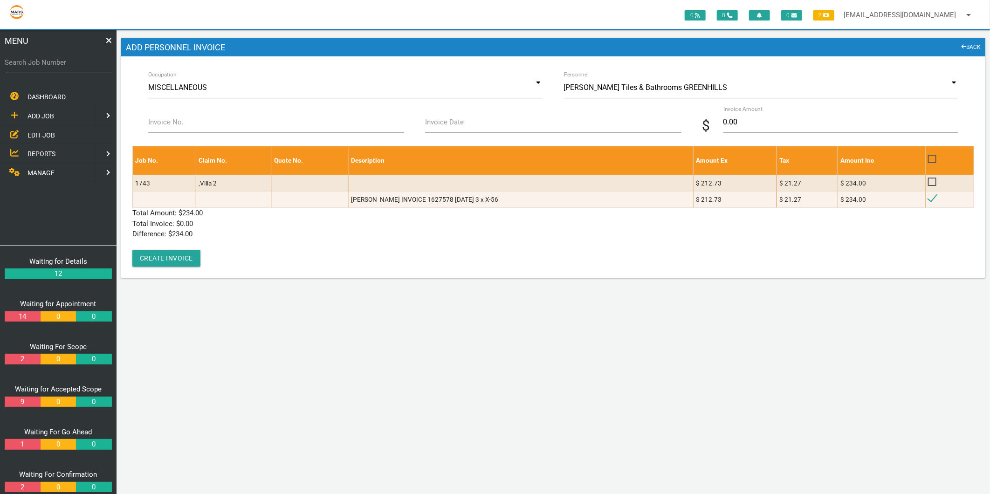
click at [157, 127] on label "Invoice No." at bounding box center [165, 122] width 35 height 11
click at [157, 127] on input "Invoice No." at bounding box center [276, 121] width 256 height 21
type input "1627578"
click at [446, 127] on label "Invoice Date" at bounding box center [444, 122] width 39 height 11
click at [446, 127] on input "Invoice Date" at bounding box center [553, 121] width 256 height 21
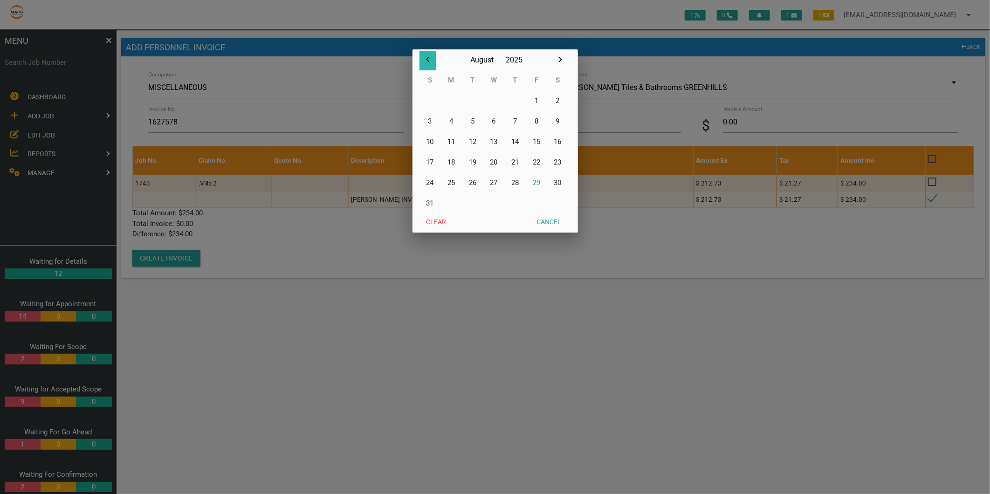
click at [424, 58] on icon "button" at bounding box center [427, 59] width 11 height 11
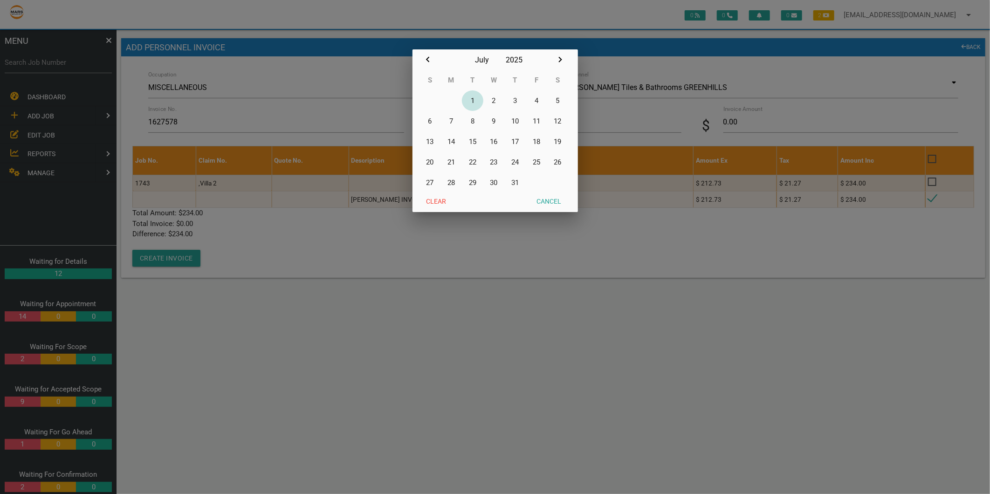
click at [474, 99] on button "1" at bounding box center [472, 100] width 21 height 21
type input "01/07/2025"
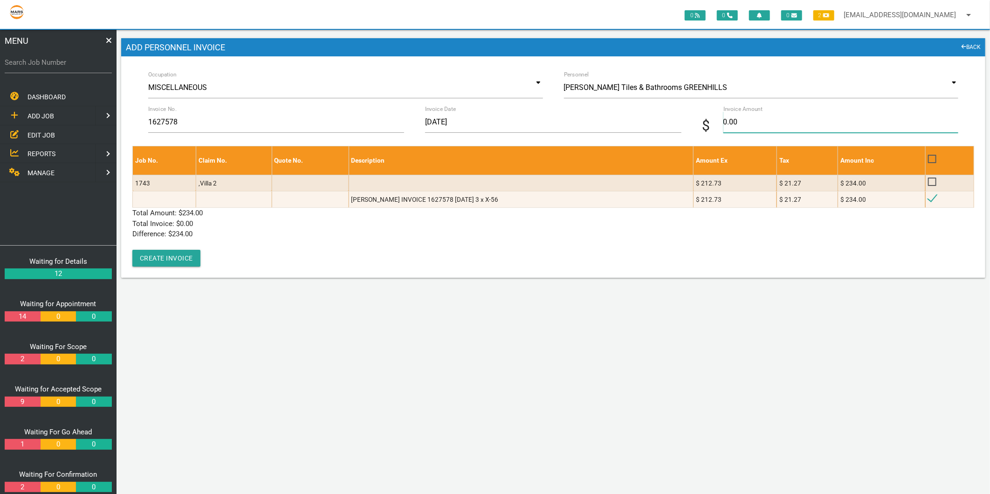
click at [738, 122] on input "0.00" at bounding box center [840, 121] width 235 height 21
type input "234"
click at [320, 230] on p "Difference: $ 234.00" at bounding box center [552, 234] width 841 height 11
click at [170, 259] on button "Create Invoice" at bounding box center [166, 258] width 68 height 17
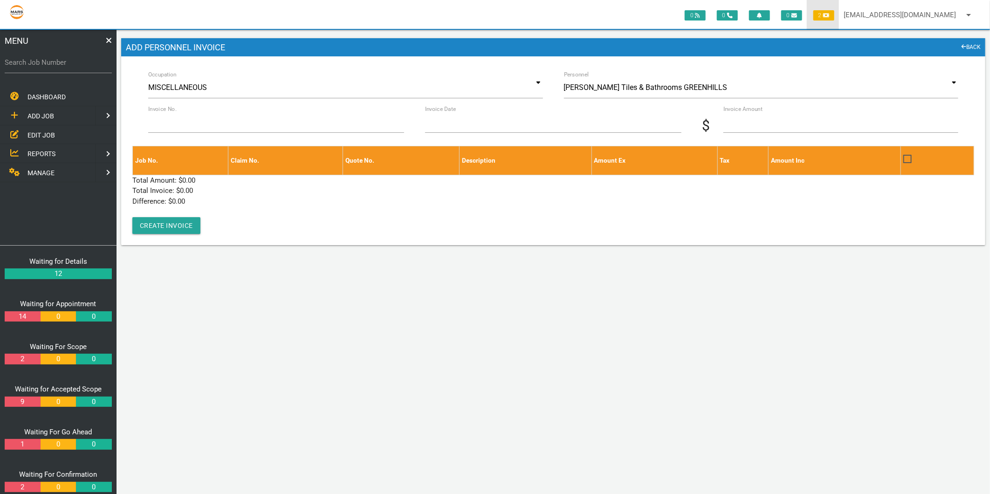
click at [828, 15] on icon at bounding box center [826, 15] width 7 height 4
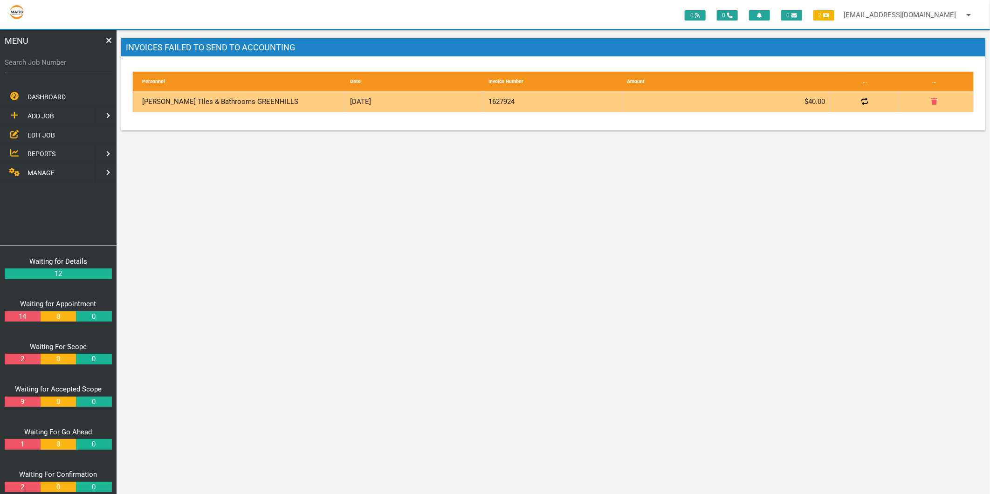
click at [864, 100] on icon at bounding box center [864, 101] width 7 height 7
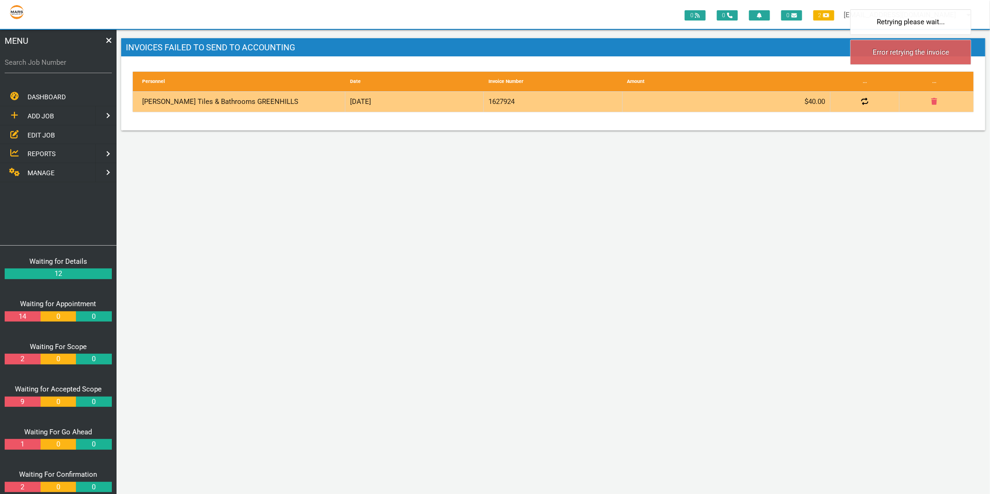
click at [935, 103] on icon at bounding box center [934, 101] width 6 height 7
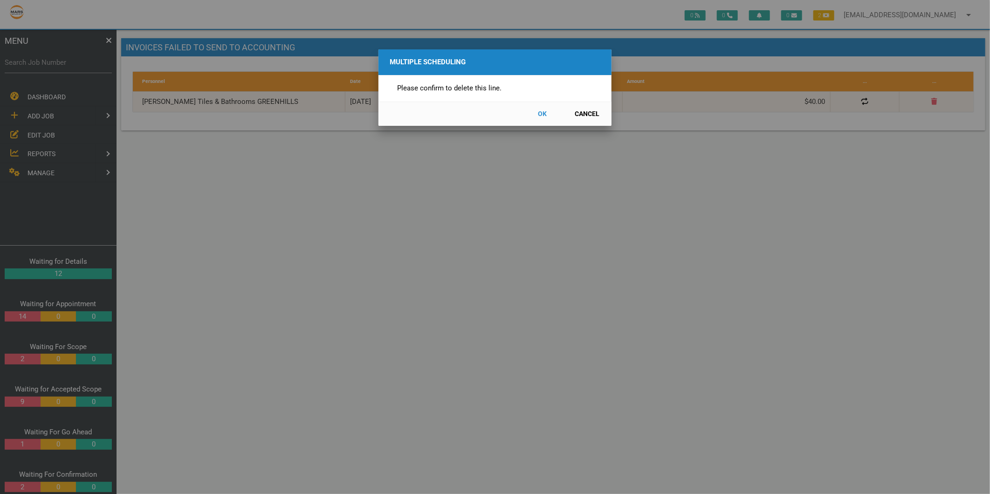
click at [544, 115] on button "OK" at bounding box center [542, 114] width 41 height 16
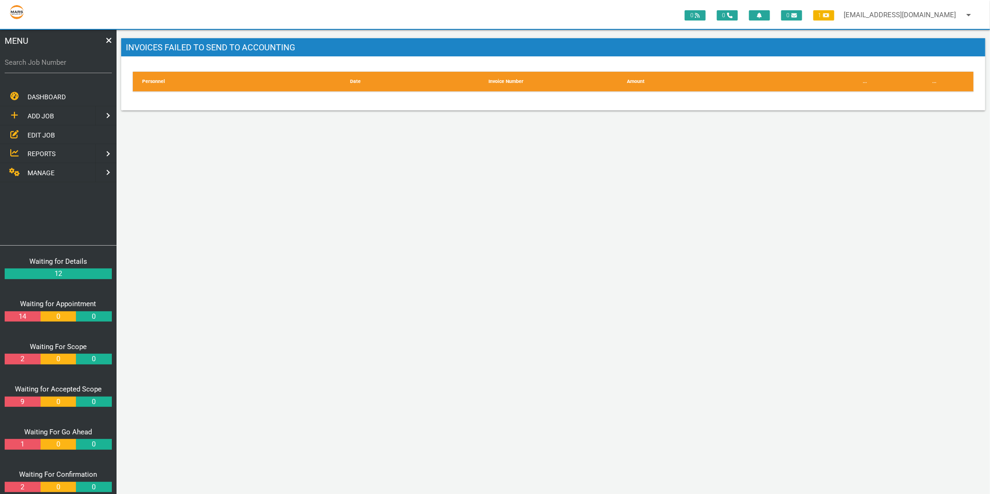
click at [48, 59] on label "Search Job Number" at bounding box center [58, 62] width 107 height 11
click at [48, 59] on input "Search Job Number" at bounding box center [58, 62] width 107 height 21
type input "1743"
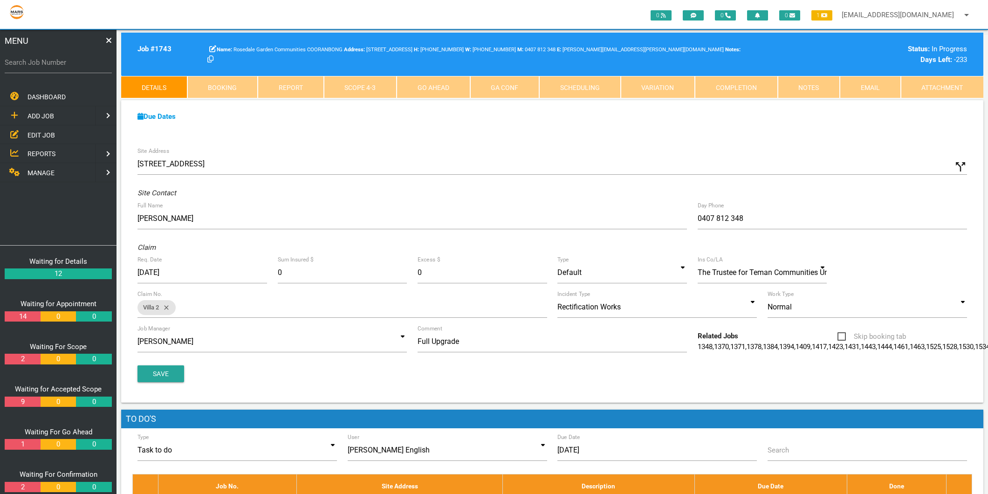
click at [358, 88] on link "Scope 4 - 3" at bounding box center [360, 87] width 73 height 22
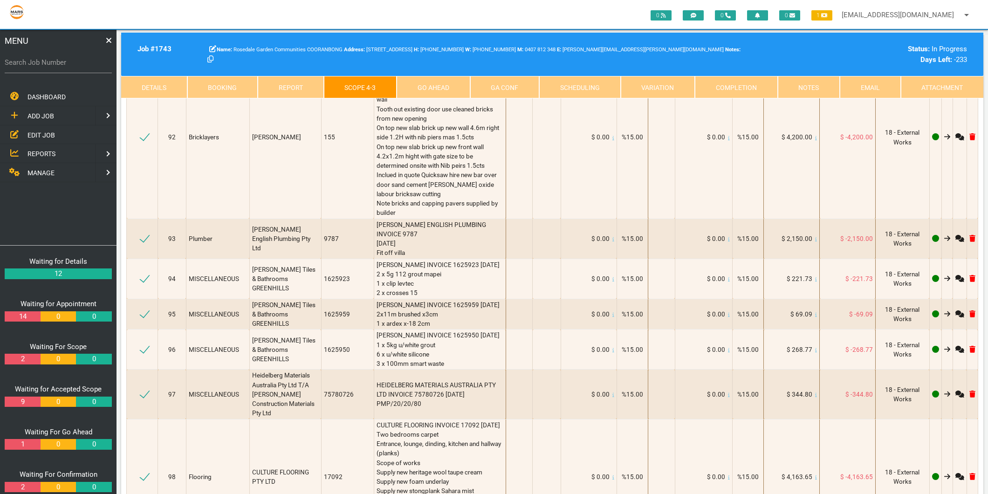
scroll to position [7713, 0]
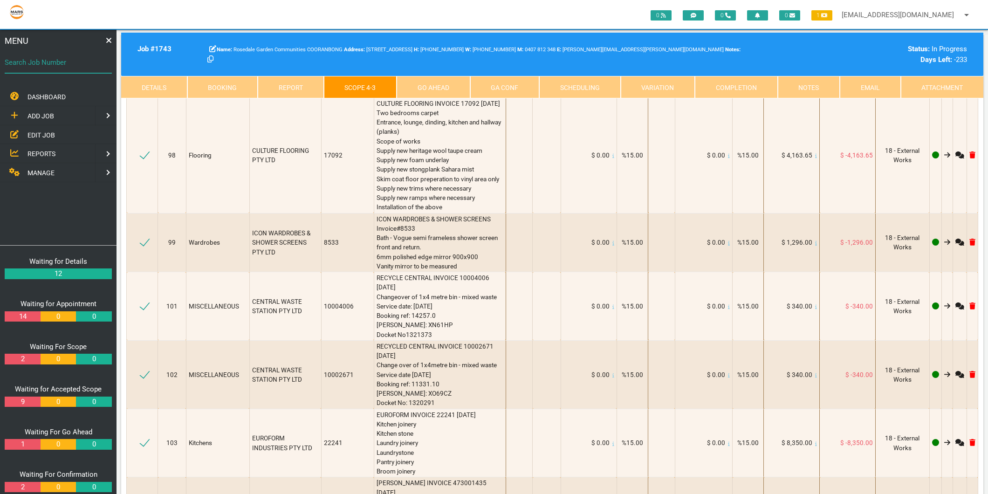
click at [77, 56] on input "Search Job Number" at bounding box center [58, 62] width 107 height 21
click at [47, 136] on span "EDIT JOB" at bounding box center [40, 134] width 27 height 7
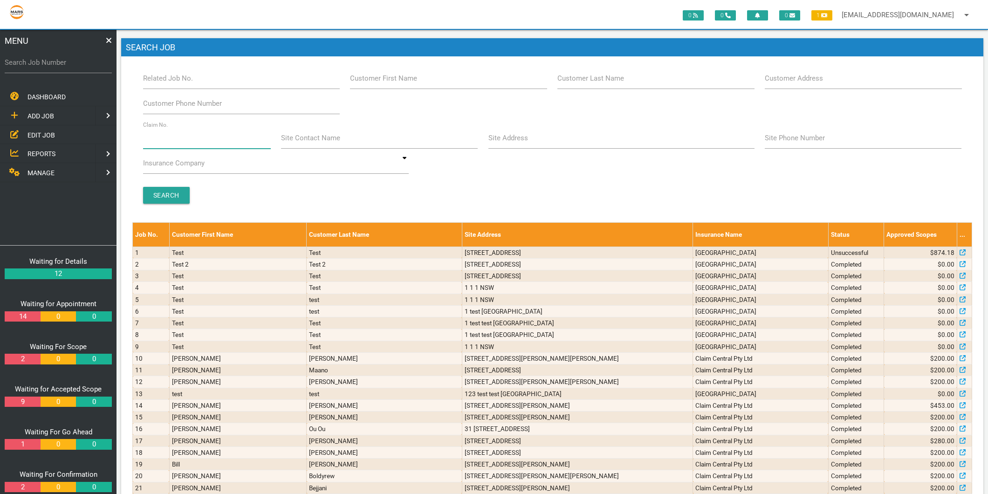
click at [176, 140] on input "Claim No." at bounding box center [207, 137] width 128 height 21
type input "villa 35"
click at [160, 191] on input "Search" at bounding box center [166, 195] width 47 height 17
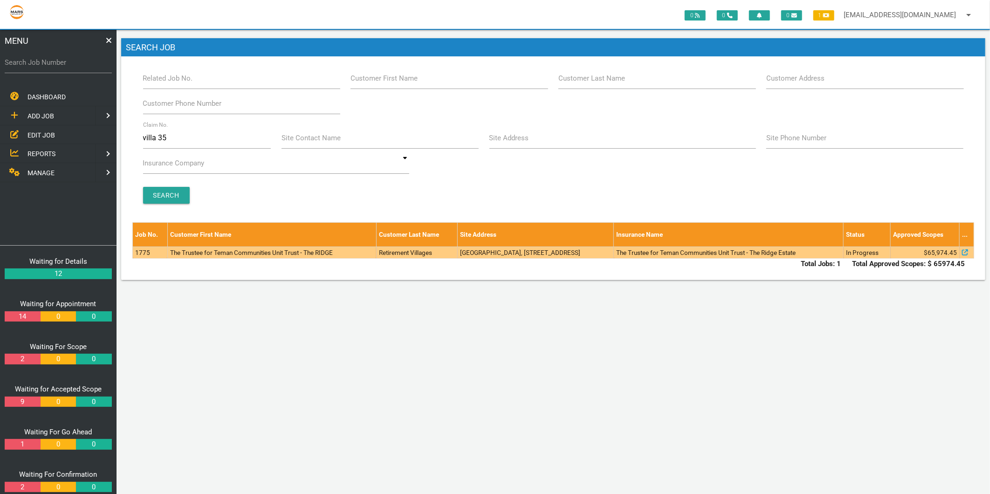
click at [198, 257] on td "The Trustee for Teman Communities Unit Trust - The RIDGE" at bounding box center [271, 252] width 209 height 12
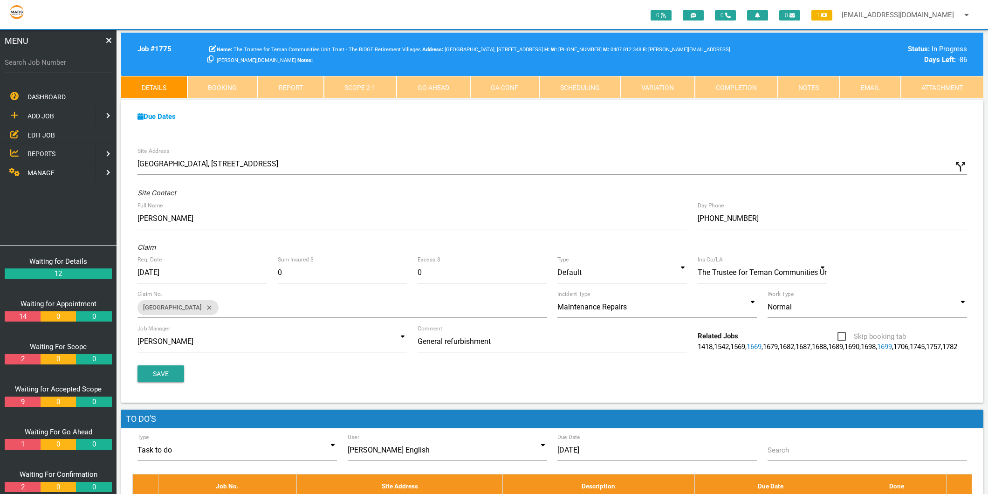
click at [349, 72] on div "Job # 1775 The Trustee for Teman Communities Unit Trust - The RIDGE Retirement …" at bounding box center [552, 54] width 862 height 43
click at [346, 82] on link "Scope 2 - 1" at bounding box center [360, 87] width 73 height 22
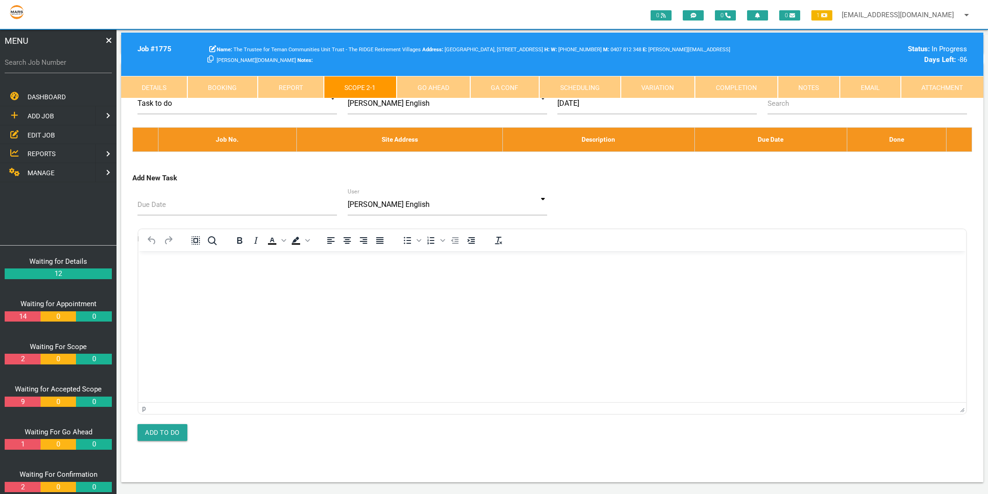
scroll to position [5229, 0]
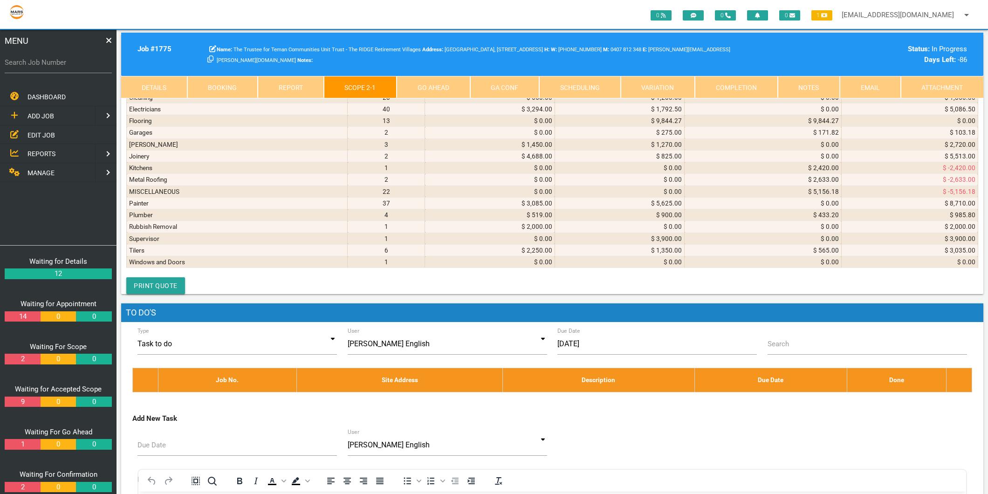
select select "Cleaning"
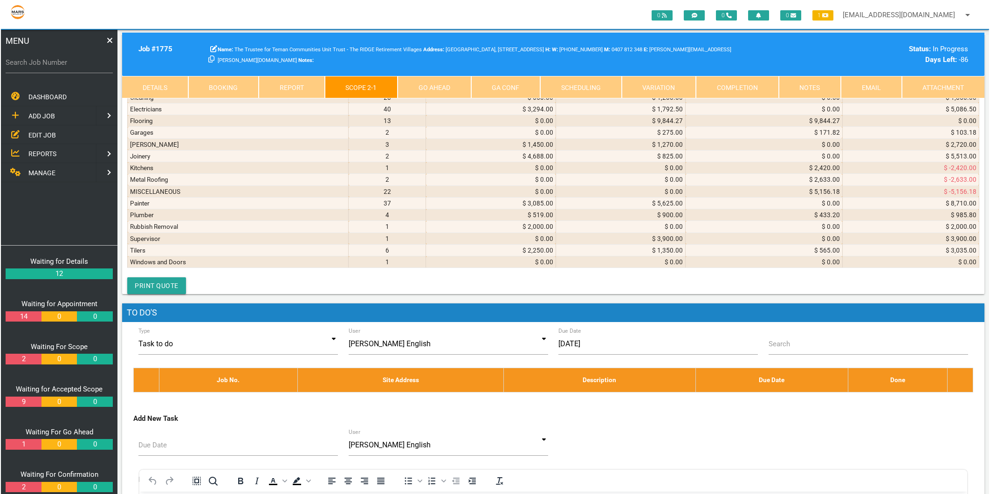
scroll to position [0, 0]
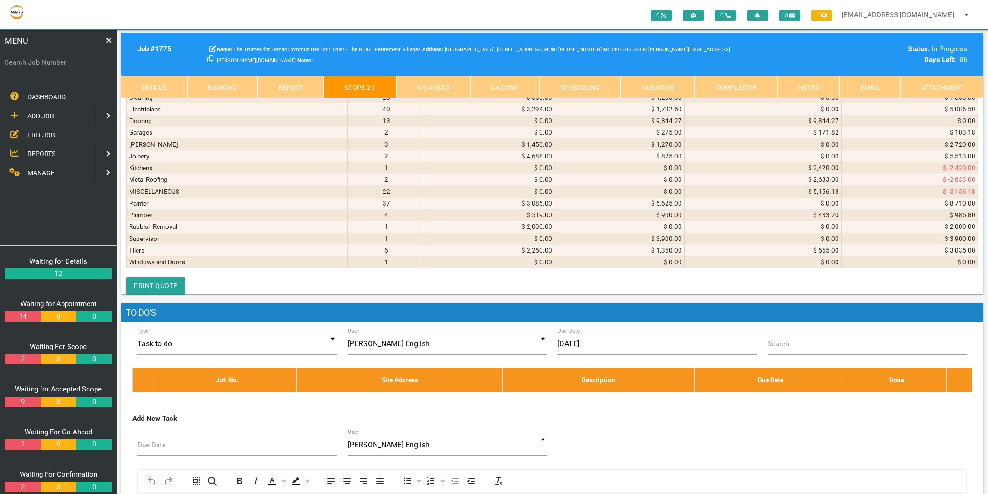
type textarea "BLUEGUM HOME SERVICES INVOICE 00026920 30/7/025 Cleaing unit 35"
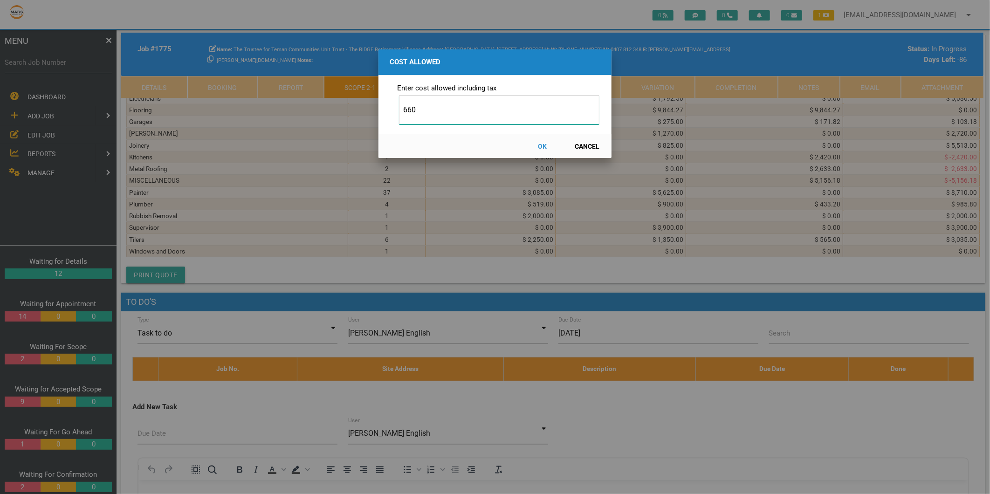
type input "660"
click at [538, 143] on button "OK" at bounding box center [542, 146] width 41 height 16
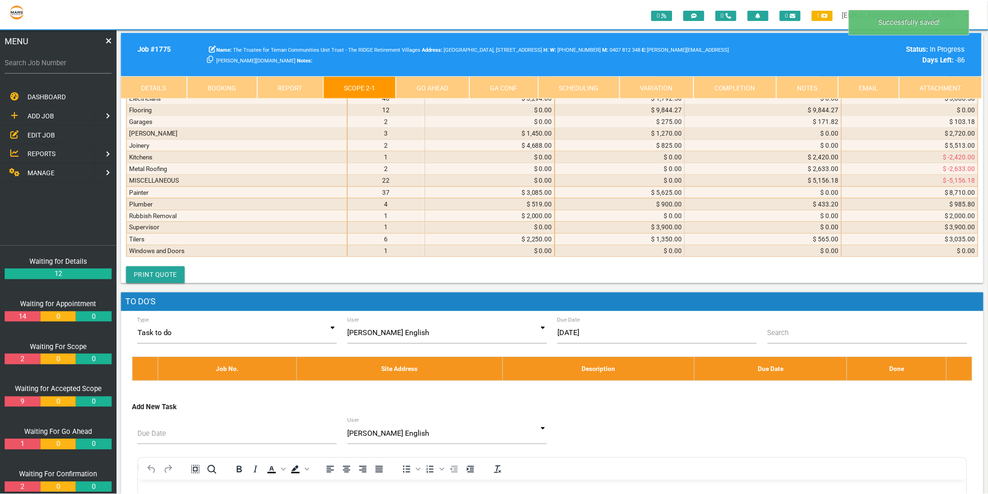
scroll to position [5238, 0]
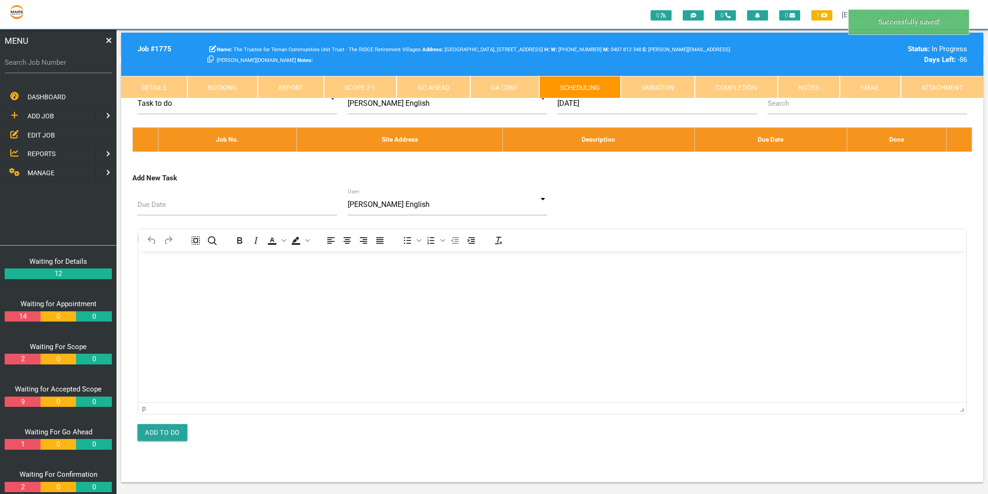
scroll to position [0, 0]
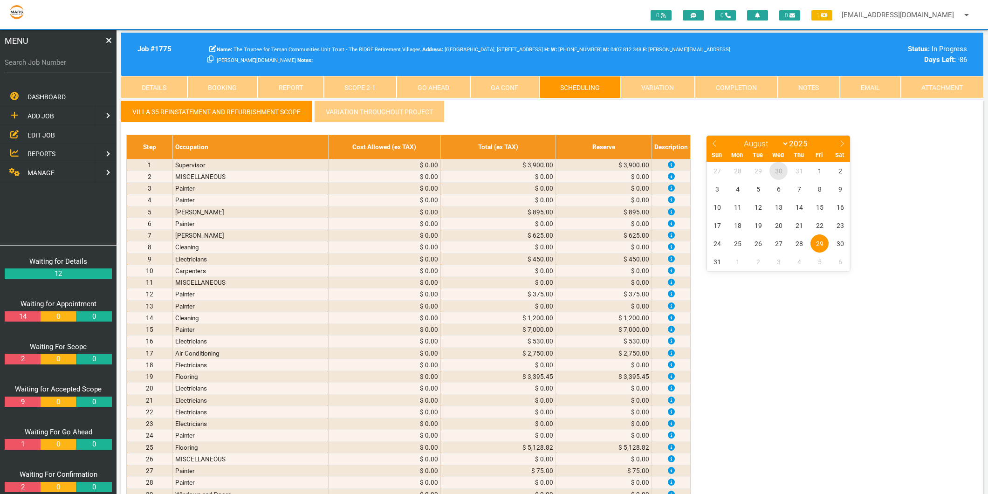
click at [780, 171] on span "30" at bounding box center [778, 171] width 18 height 18
select select "6"
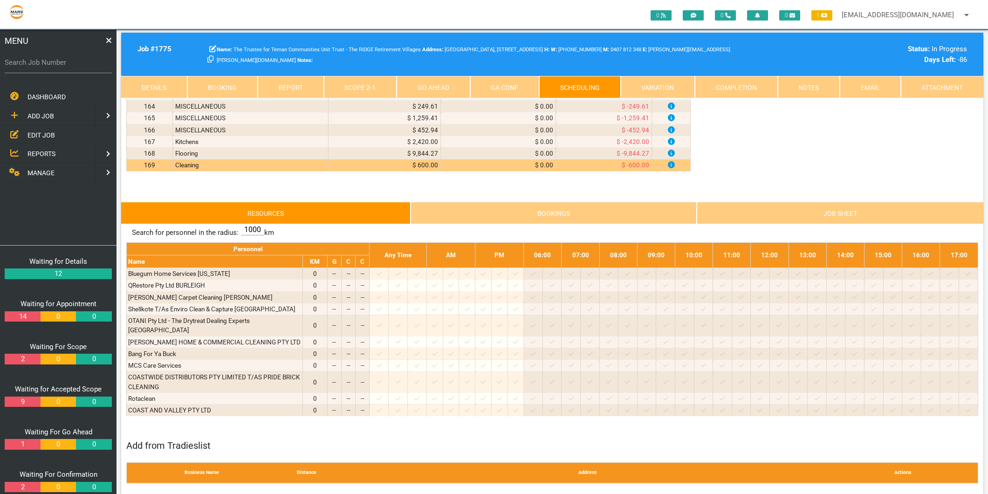
scroll to position [2071, 0]
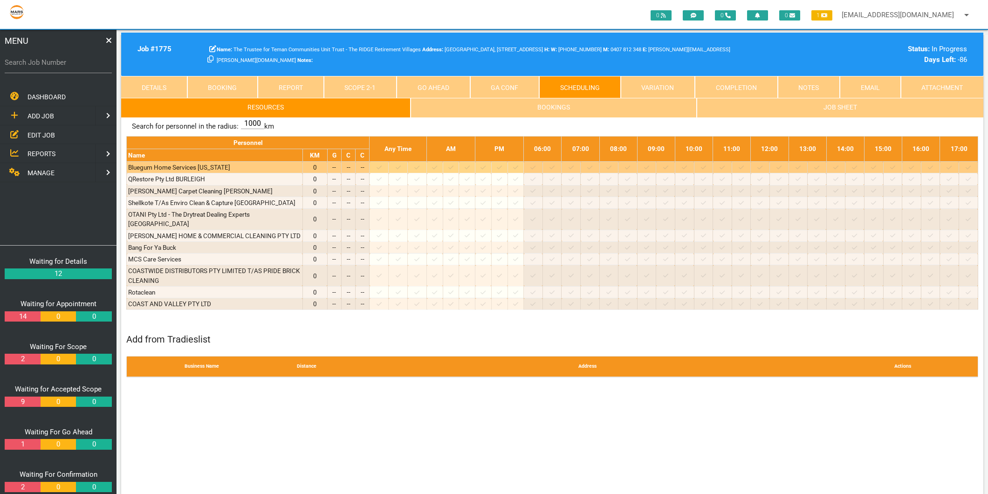
click at [382, 171] on icon at bounding box center [378, 167] width 5 height 6
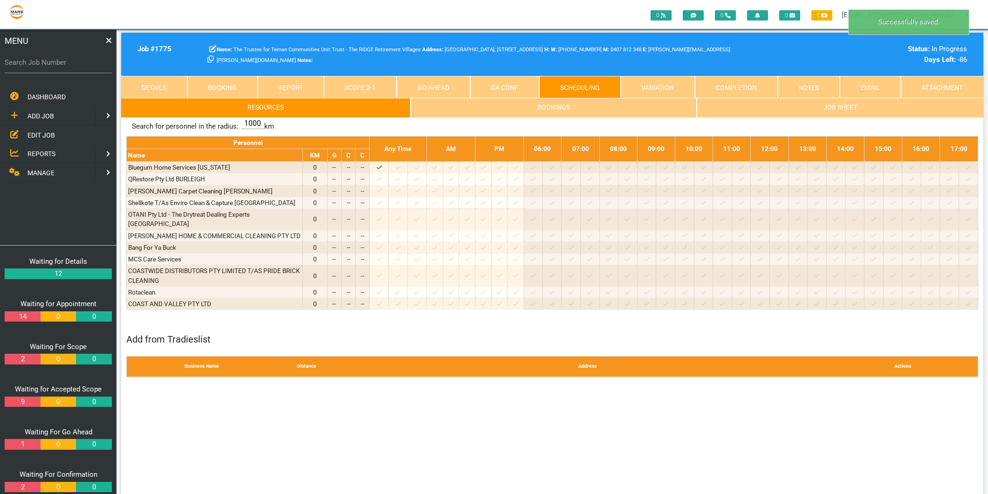
click at [360, 82] on link "Scope 2 - 1" at bounding box center [360, 87] width 73 height 22
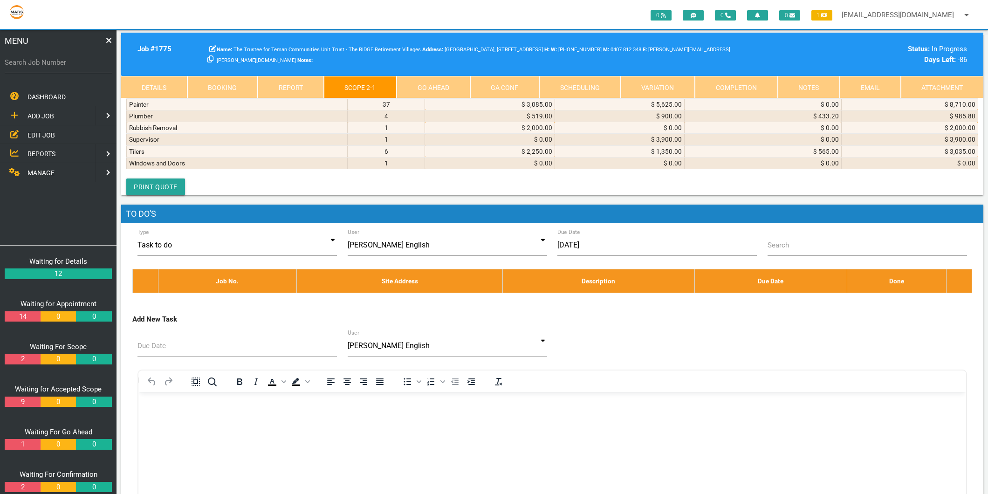
scroll to position [5313, 0]
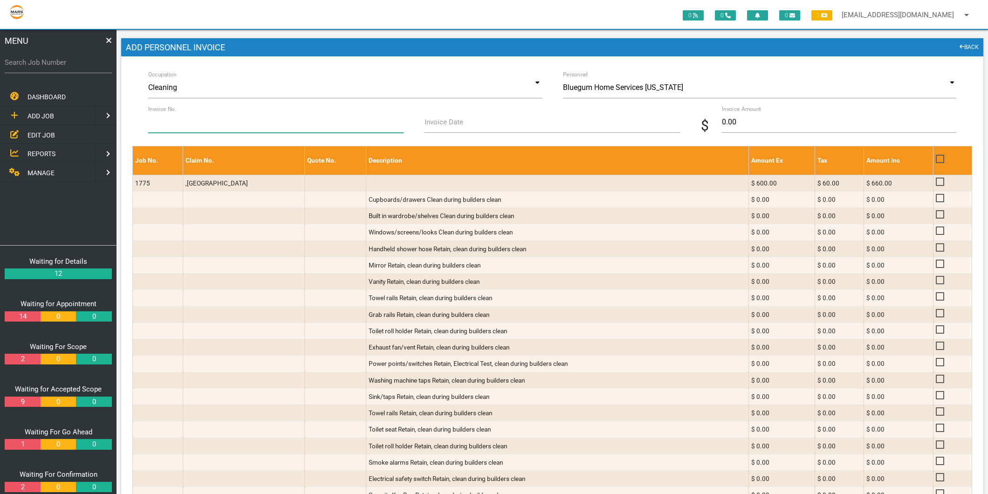
click at [234, 123] on input "Invoice No." at bounding box center [275, 121] width 255 height 21
type input "00026920"
click at [427, 123] on label "Invoice Date" at bounding box center [443, 122] width 39 height 11
click at [427, 123] on input "Invoice Date" at bounding box center [551, 121] width 255 height 21
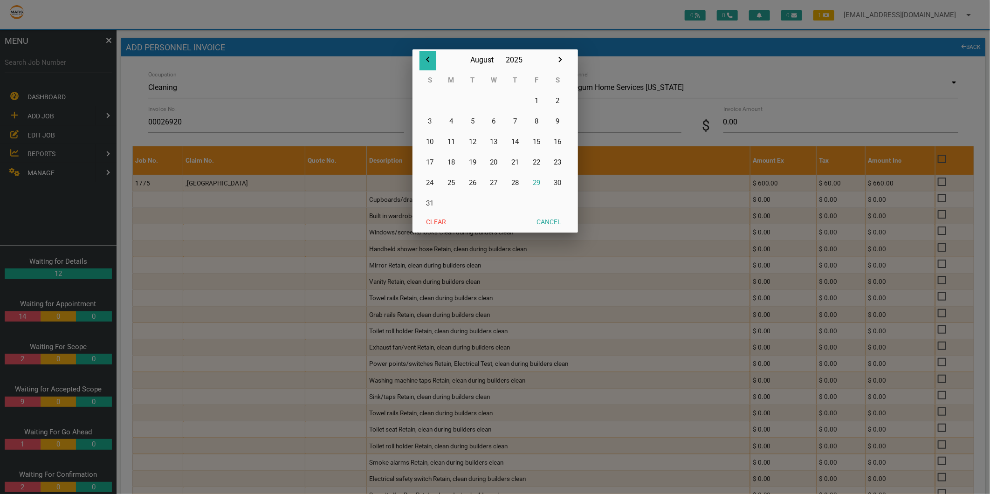
click at [424, 60] on icon "button" at bounding box center [427, 59] width 11 height 11
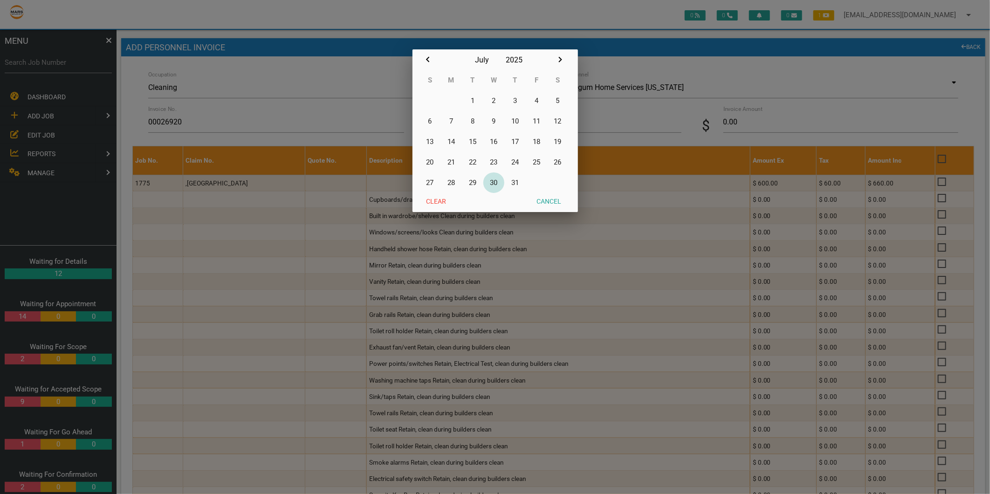
click at [498, 179] on button "30" at bounding box center [493, 182] width 21 height 21
type input "30/07/2025"
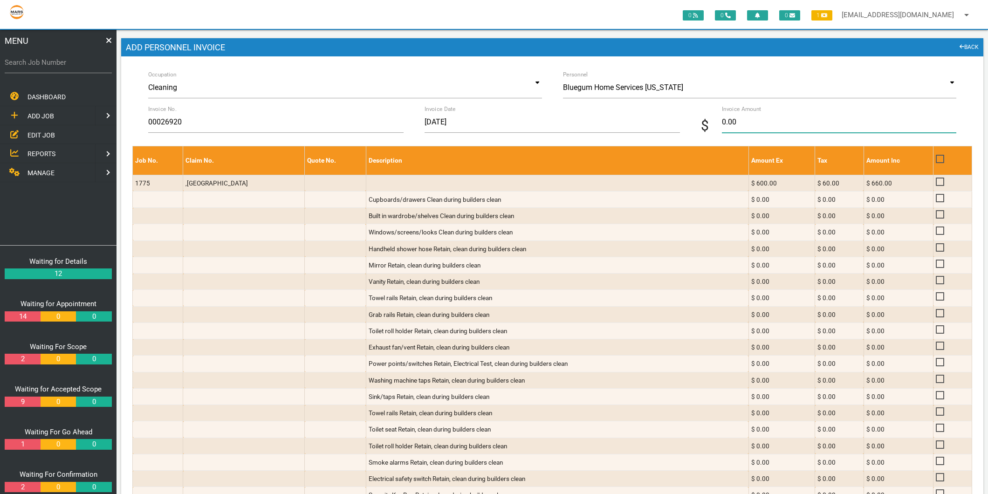
click at [733, 123] on input "0.00" at bounding box center [839, 121] width 234 height 21
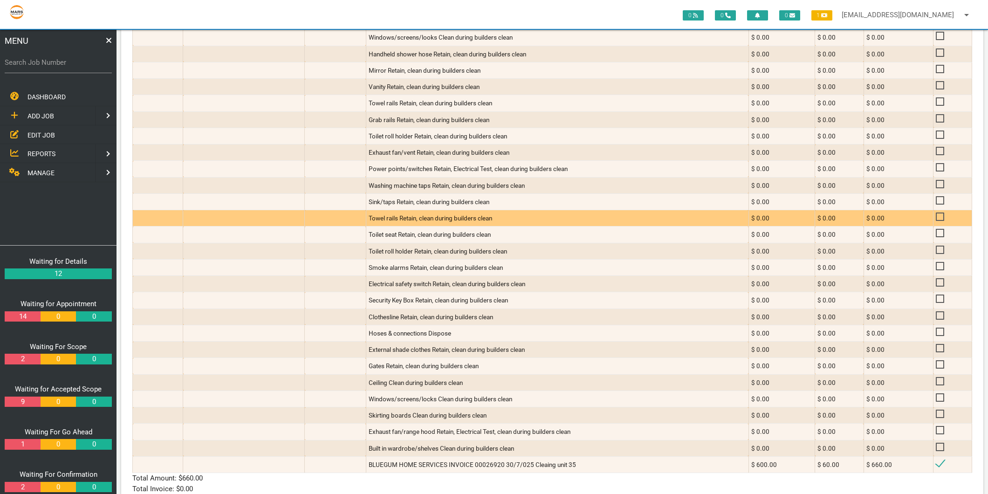
scroll to position [249, 0]
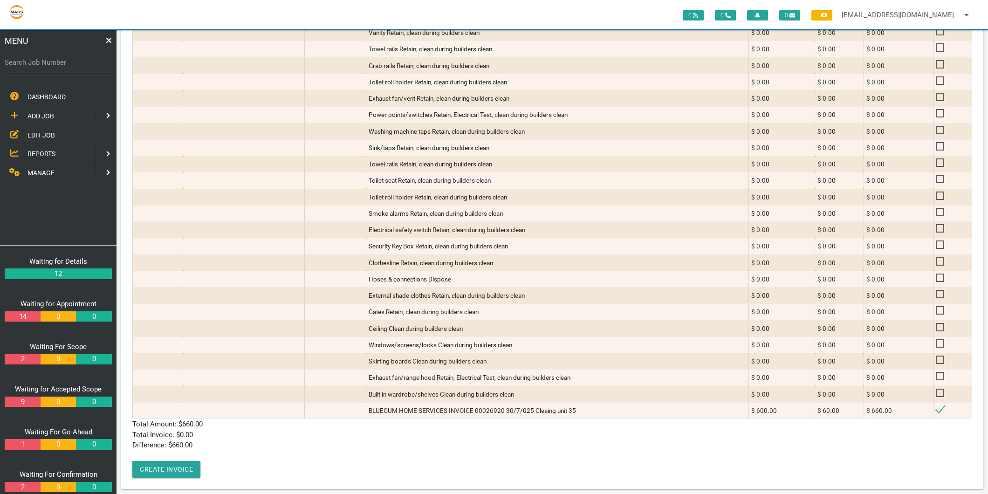
type input "660"
click at [331, 440] on p "Difference: $ 660.00" at bounding box center [552, 445] width 840 height 11
click at [143, 463] on button "Create Invoice" at bounding box center [166, 469] width 68 height 17
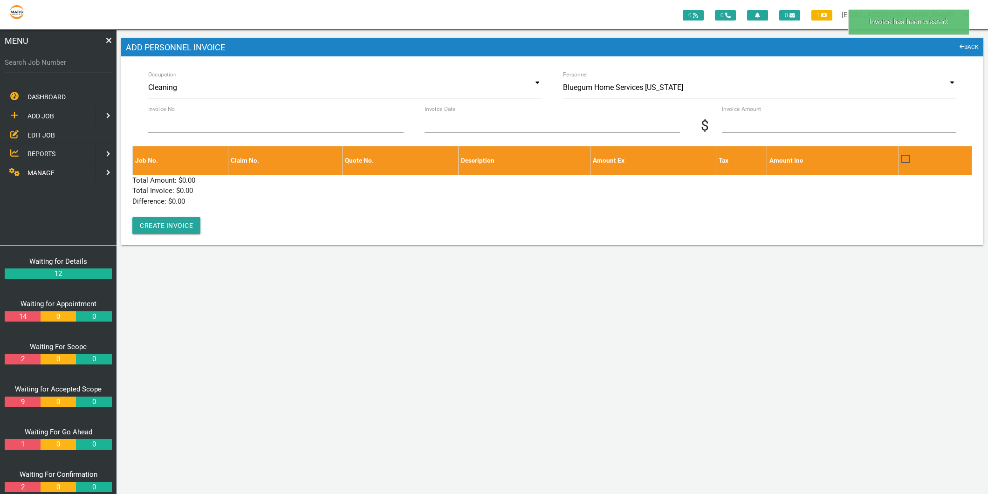
scroll to position [0, 0]
drag, startPoint x: 27, startPoint y: 48, endPoint x: 27, endPoint y: 54, distance: 6.5
click at [27, 49] on div "MENU" at bounding box center [58, 41] width 116 height 22
click at [29, 64] on label "Search Job Number" at bounding box center [58, 62] width 107 height 11
click at [29, 64] on input "Search Job Number" at bounding box center [58, 62] width 107 height 21
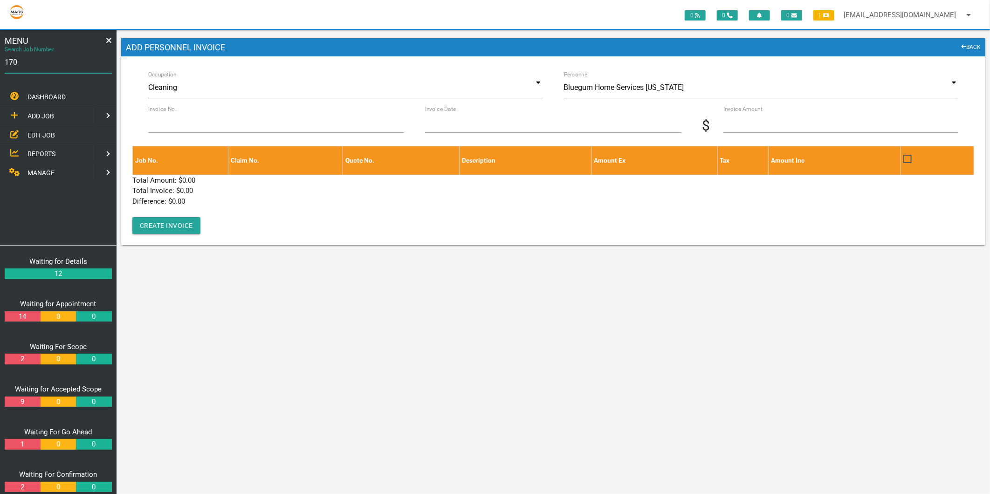
type input "1700"
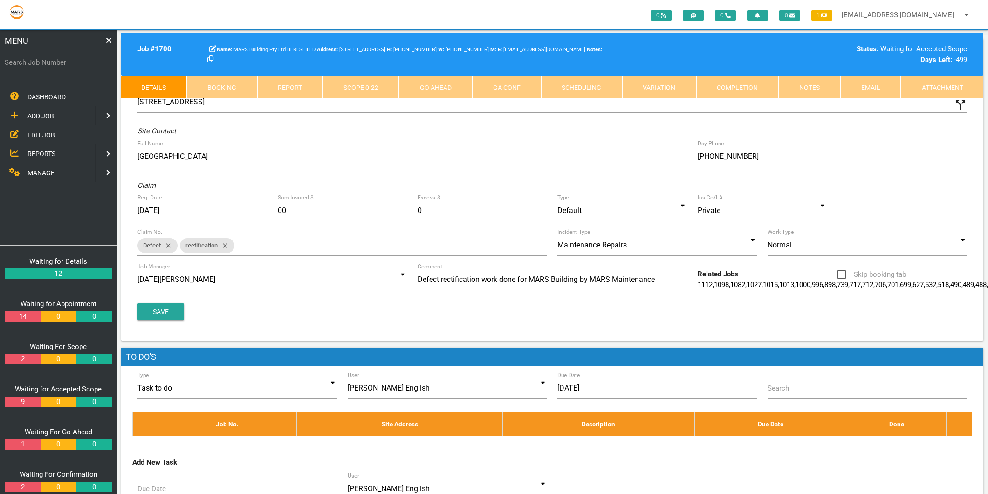
click at [333, 89] on link "Scope 0 - 22" at bounding box center [360, 87] width 76 height 22
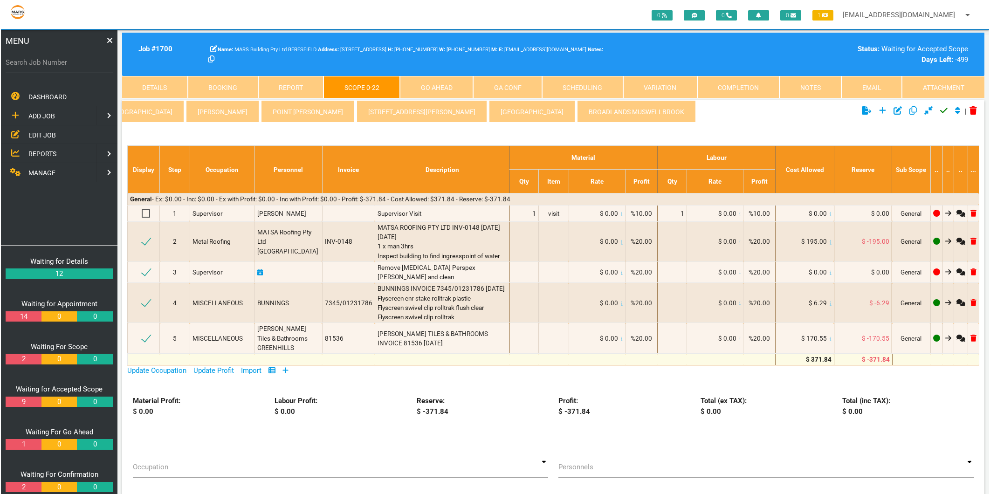
scroll to position [0, 182]
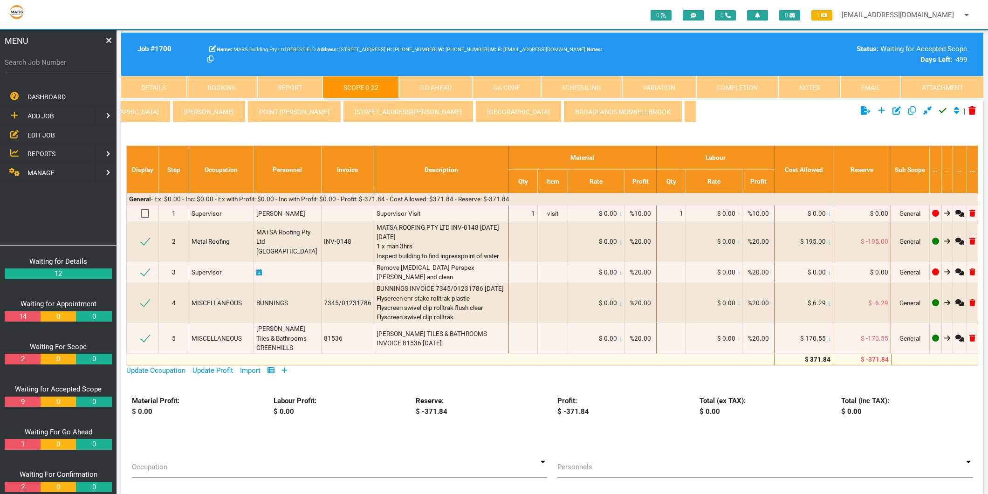
click at [480, 114] on link "KING STREET NEWCASTLE" at bounding box center [518, 111] width 86 height 22
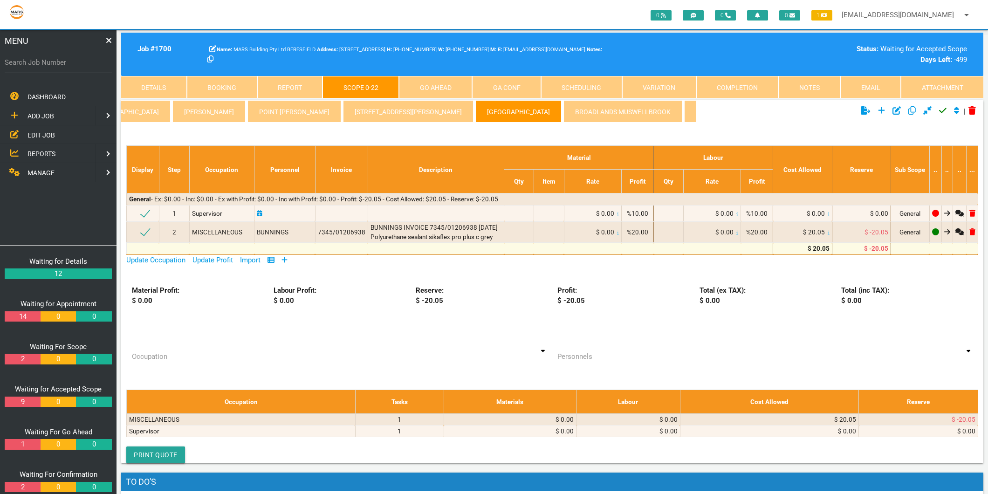
click at [287, 263] on icon at bounding box center [284, 259] width 6 height 7
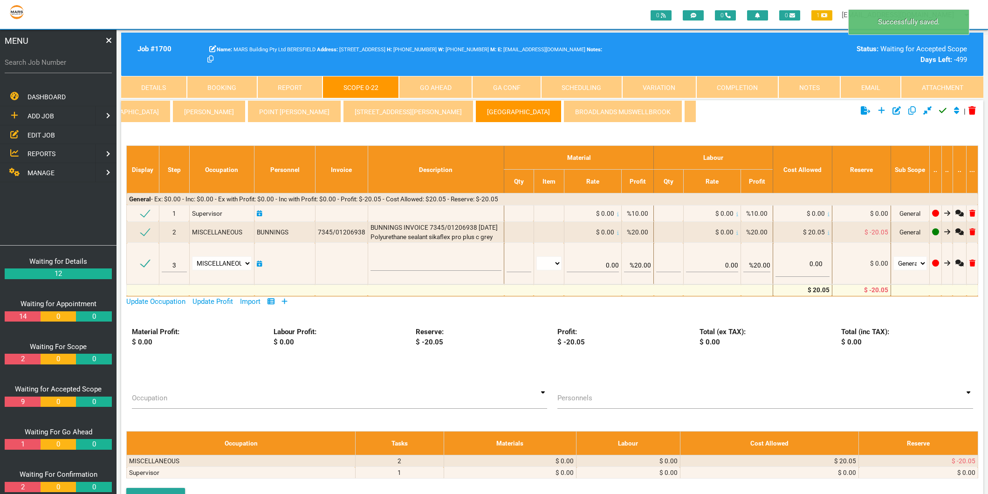
click at [34, 173] on span "MANAGE" at bounding box center [40, 172] width 27 height 7
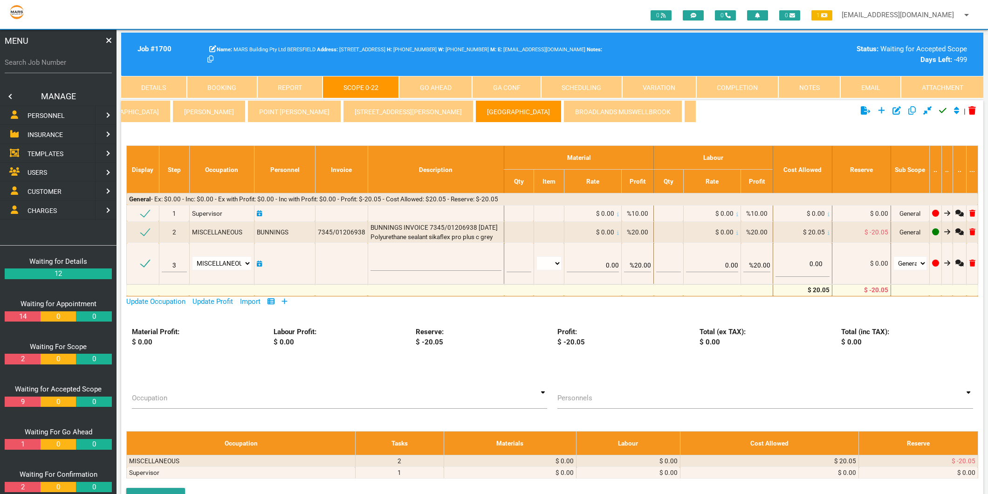
click at [52, 116] on span "PERSONNEL" at bounding box center [45, 115] width 37 height 7
click at [52, 115] on span "ADD PERSONNEL" at bounding box center [52, 115] width 51 height 7
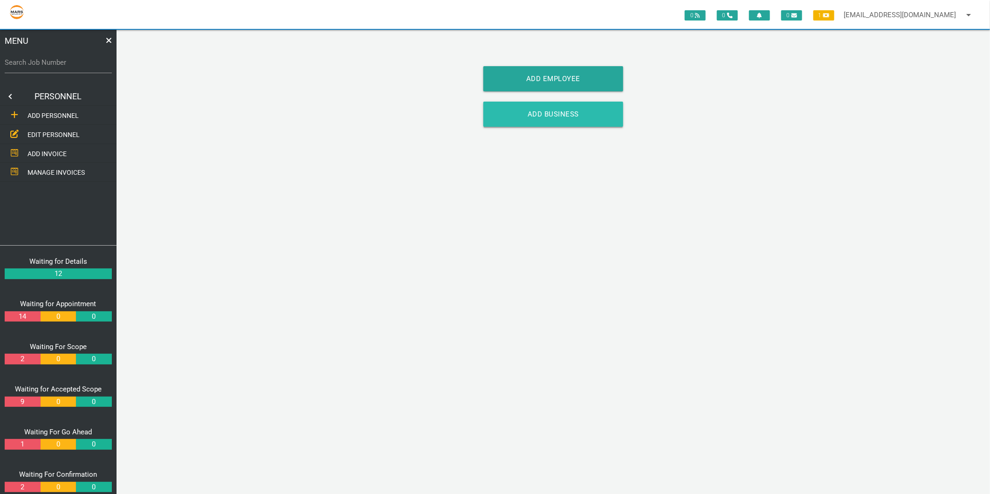
click at [485, 113] on link "Add Business" at bounding box center [553, 114] width 140 height 25
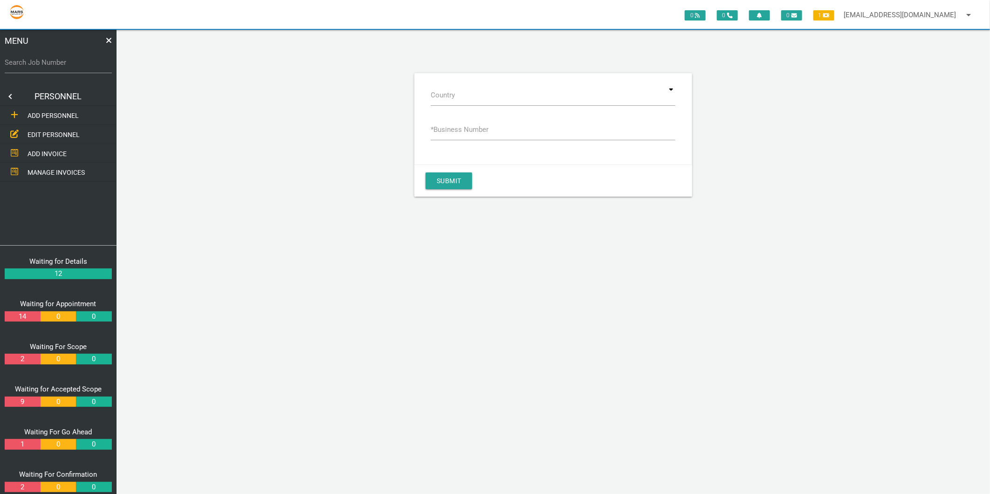
click at [451, 130] on label "* Business Number" at bounding box center [460, 129] width 58 height 11
click at [451, 130] on input "* Business Number" at bounding box center [553, 129] width 245 height 21
type input "72094461042"
click at [449, 183] on button "Submit" at bounding box center [448, 180] width 47 height 17
click at [455, 178] on div "Submit" at bounding box center [552, 180] width 277 height 32
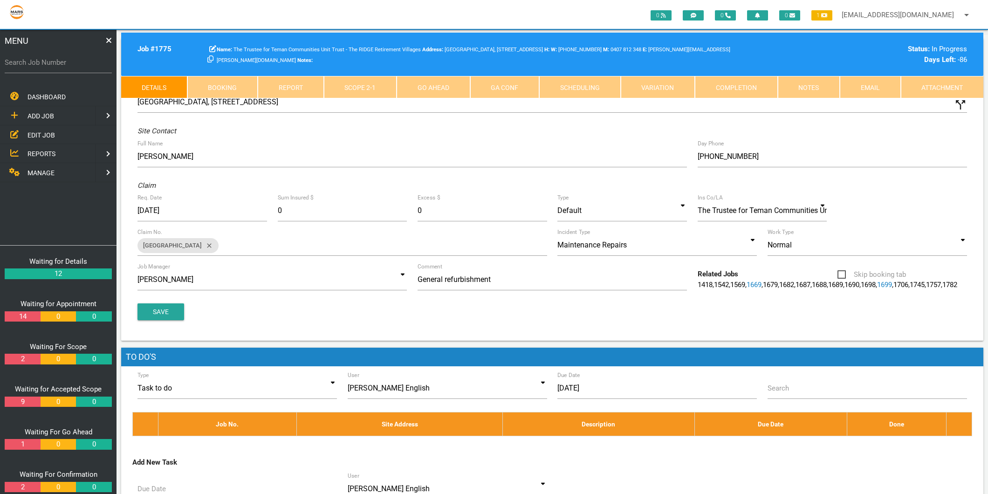
click at [41, 171] on span "MANAGE" at bounding box center [40, 172] width 27 height 7
click at [44, 117] on span "PERSONNEL" at bounding box center [45, 115] width 37 height 7
click at [44, 131] on span "EDIT PERSONNEL" at bounding box center [53, 134] width 52 height 7
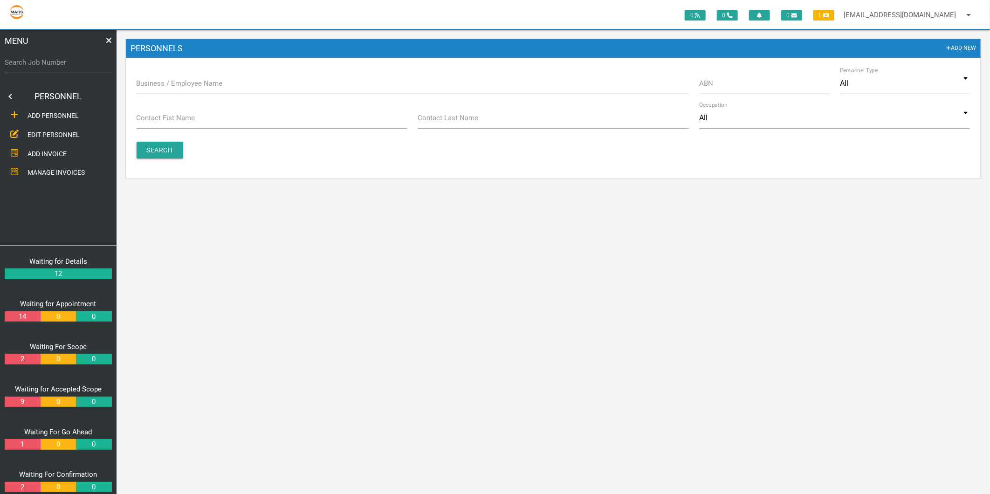
click at [177, 85] on label "Business / Employee Name" at bounding box center [180, 83] width 86 height 11
click at [177, 85] on input "Business / Employee Name" at bounding box center [413, 83] width 552 height 21
type input "bluegum"
click at [144, 152] on input "Search" at bounding box center [160, 150] width 47 height 17
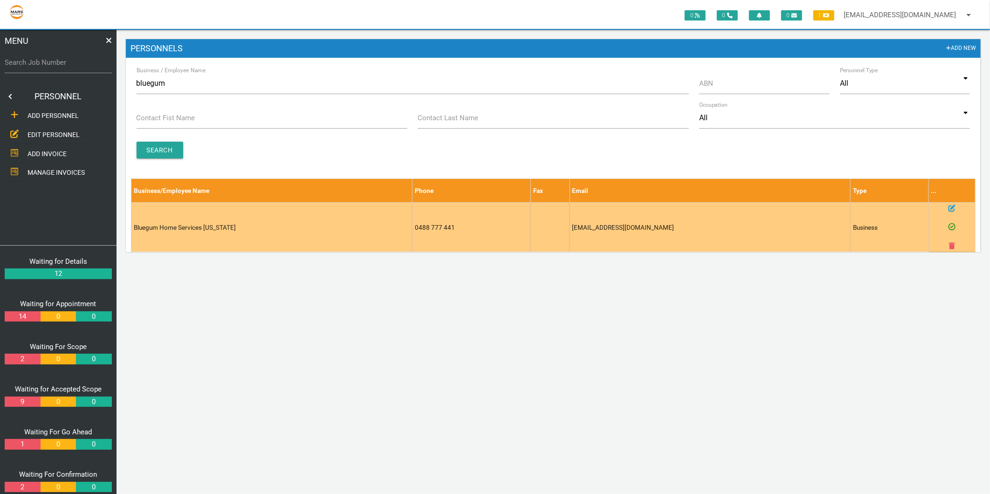
click at [951, 206] on icon at bounding box center [951, 208] width 7 height 7
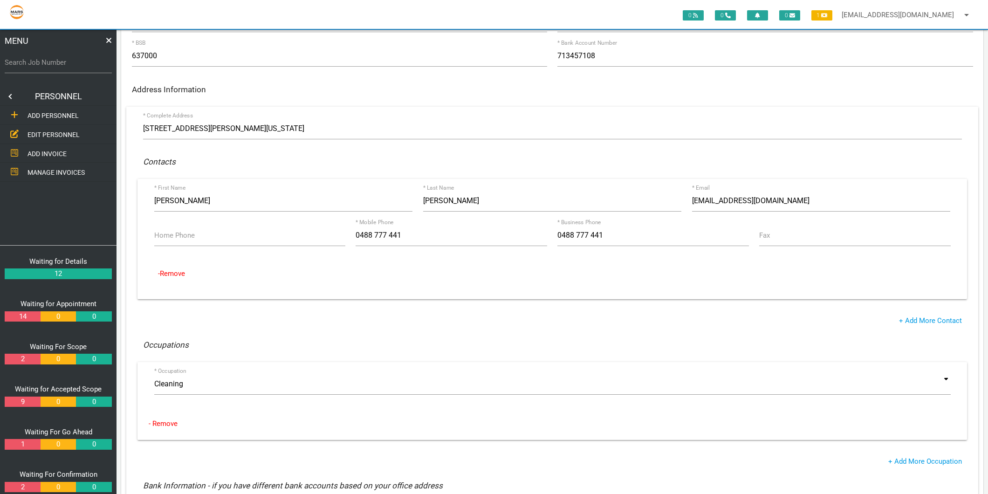
scroll to position [155, 0]
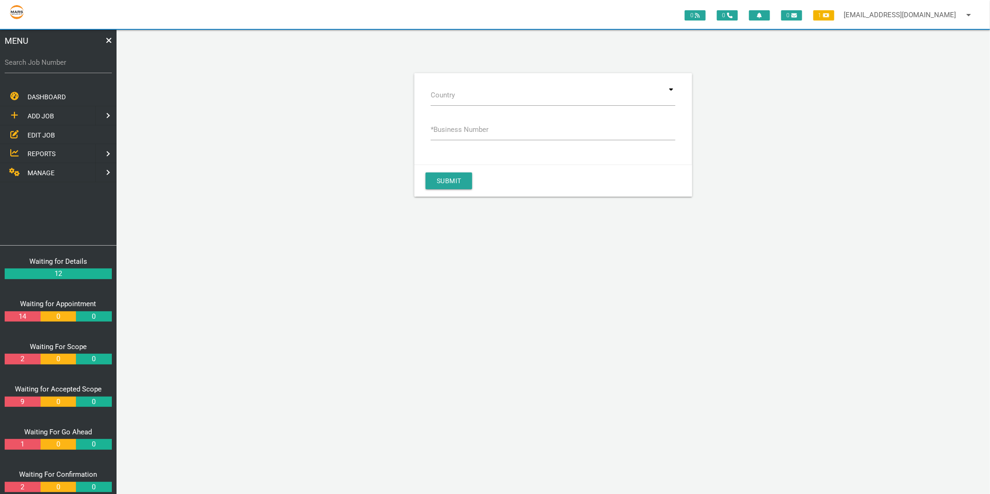
click at [476, 129] on label "* Business Number" at bounding box center [460, 129] width 58 height 11
click at [476, 129] on input "* Business Number" at bounding box center [553, 129] width 245 height 21
type input "72094461042"
click at [458, 181] on button "Submit" at bounding box center [448, 180] width 47 height 17
click at [672, 89] on input at bounding box center [553, 94] width 245 height 21
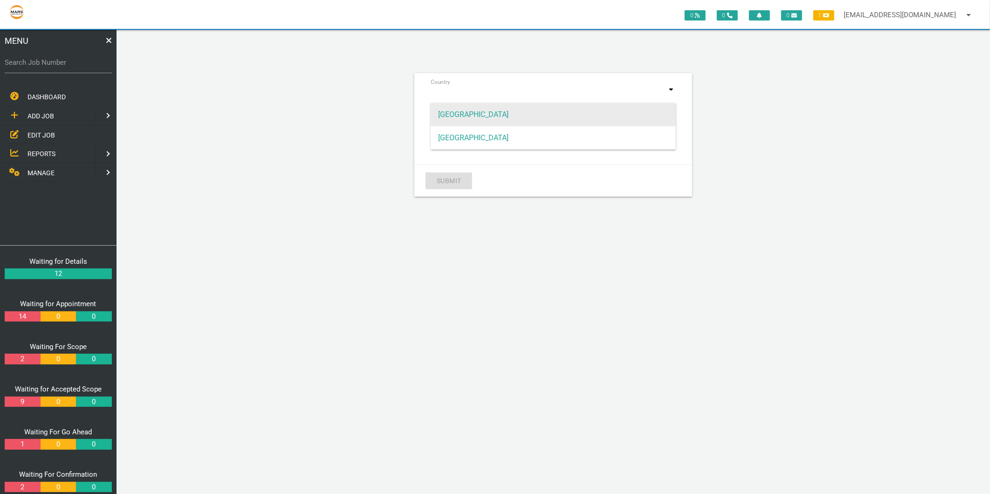
click at [457, 116] on span "[GEOGRAPHIC_DATA]" at bounding box center [553, 114] width 245 height 23
type input "[GEOGRAPHIC_DATA]"
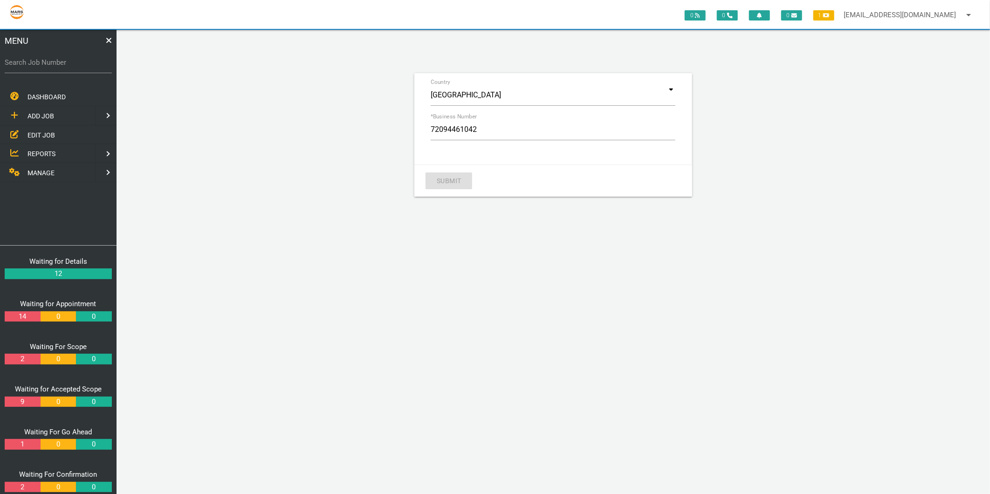
click at [450, 178] on div "Submit" at bounding box center [552, 180] width 277 height 32
click at [487, 235] on div "0 0 0 1 [EMAIL_ADDRESS][DOMAIN_NAME] arrow_drop_down Account Preferences Logout…" at bounding box center [552, 262] width 873 height 464
click at [827, 13] on icon at bounding box center [826, 16] width 7 height 6
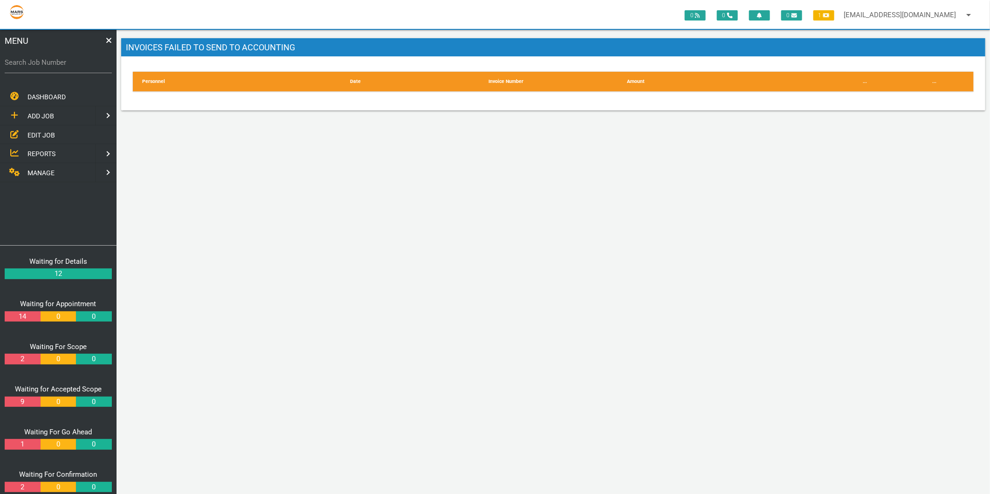
click at [357, 210] on div "0 0 0 1 [EMAIL_ADDRESS][DOMAIN_NAME] arrow_drop_down Account Preferences Logout…" at bounding box center [552, 262] width 873 height 464
click at [38, 171] on span "MANAGE" at bounding box center [40, 172] width 27 height 7
click at [44, 114] on span "PERSONNEL" at bounding box center [45, 115] width 37 height 7
click at [48, 114] on span "ADD PERSONNEL" at bounding box center [52, 115] width 51 height 7
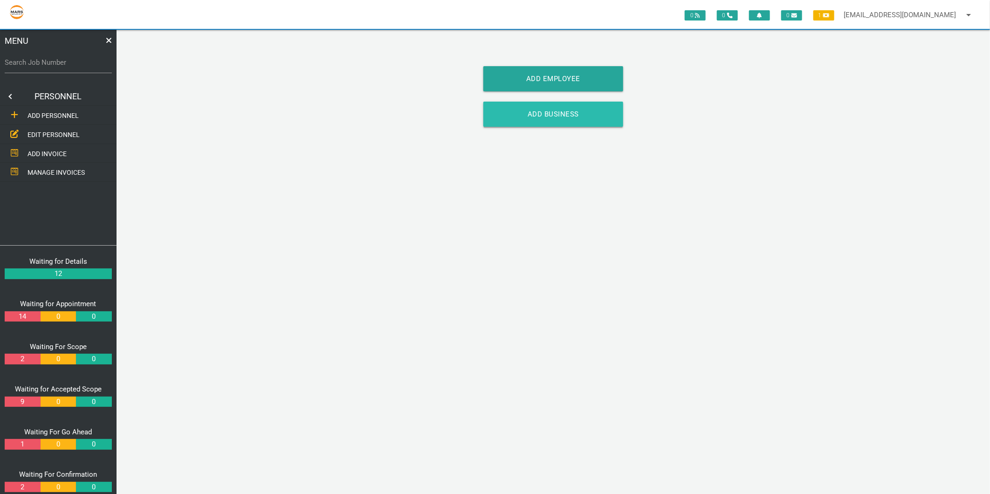
click at [549, 115] on link "Add Business" at bounding box center [553, 114] width 140 height 25
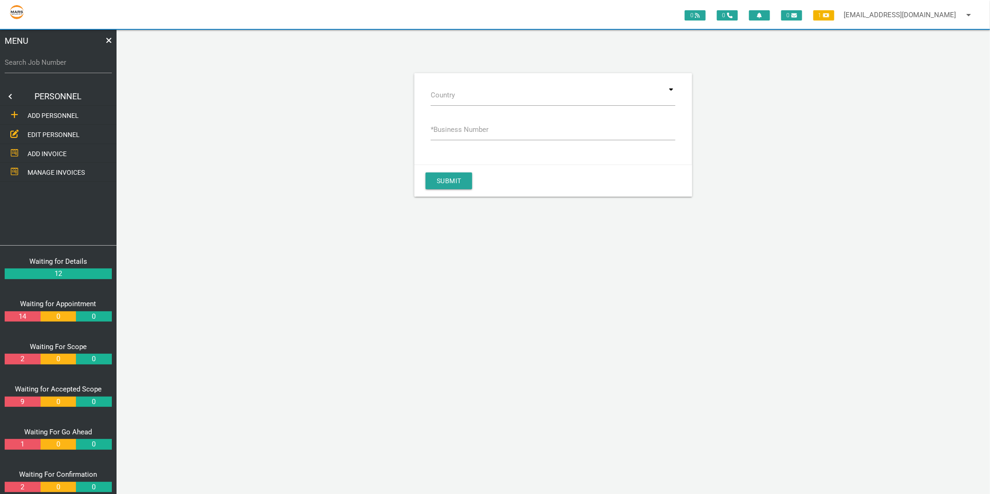
click at [472, 128] on label "* Business Number" at bounding box center [460, 129] width 58 height 11
click at [472, 128] on input "* Business Number" at bounding box center [553, 129] width 245 height 21
type input "72094461042"
click at [450, 192] on div "Submit" at bounding box center [552, 180] width 277 height 32
click at [450, 184] on button "Submit" at bounding box center [448, 180] width 47 height 17
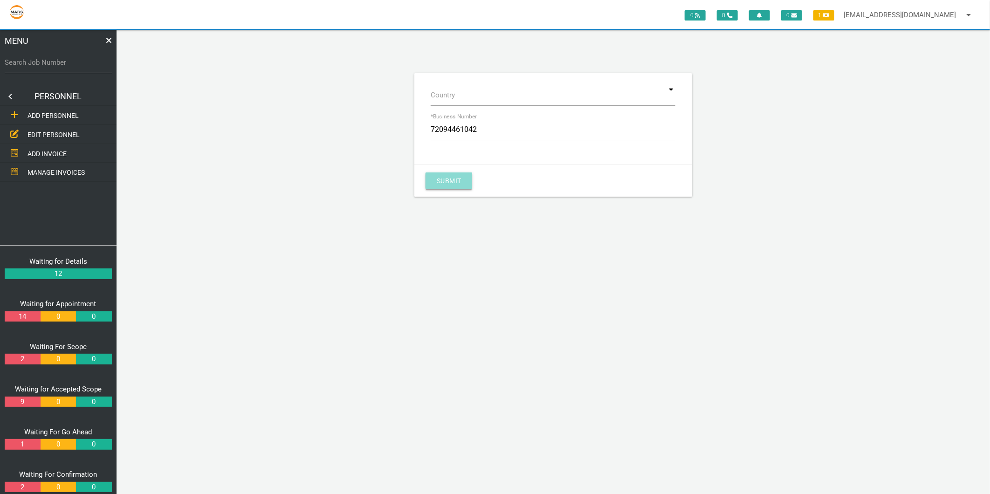
click at [457, 173] on button "Submit" at bounding box center [448, 180] width 47 height 17
click at [106, 43] on icon at bounding box center [108, 40] width 5 height 5
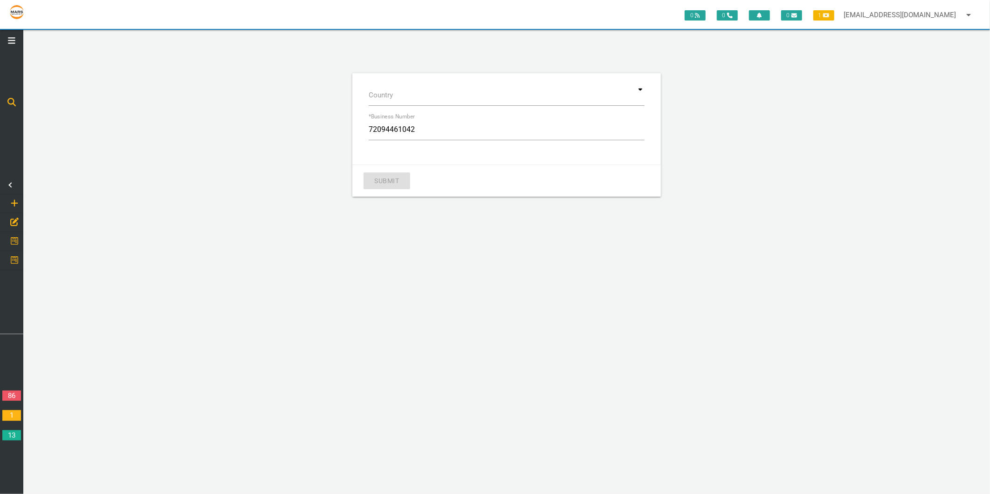
click at [12, 42] on icon at bounding box center [11, 40] width 7 height 8
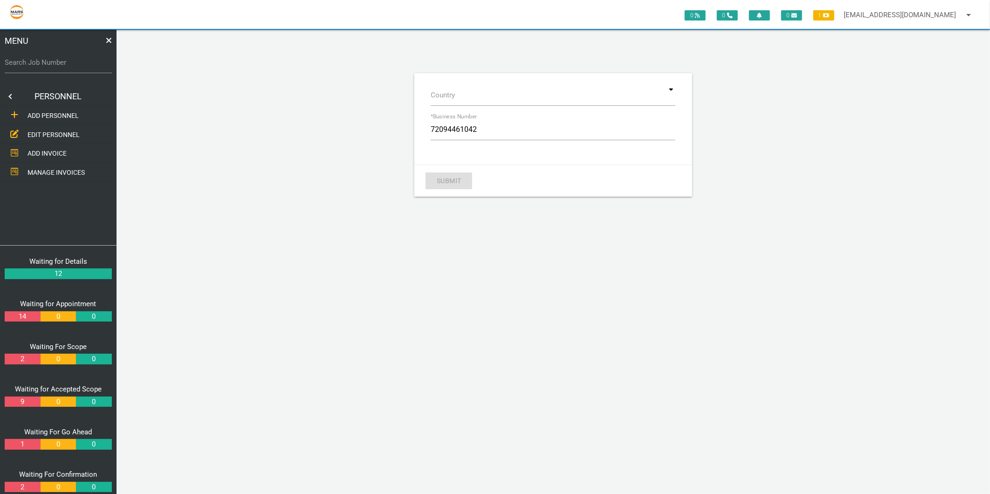
click at [10, 95] on link at bounding box center [9, 96] width 19 height 19
click at [46, 112] on span "PERSONNEL" at bounding box center [45, 115] width 37 height 7
